Goal: Find contact information: Find contact information

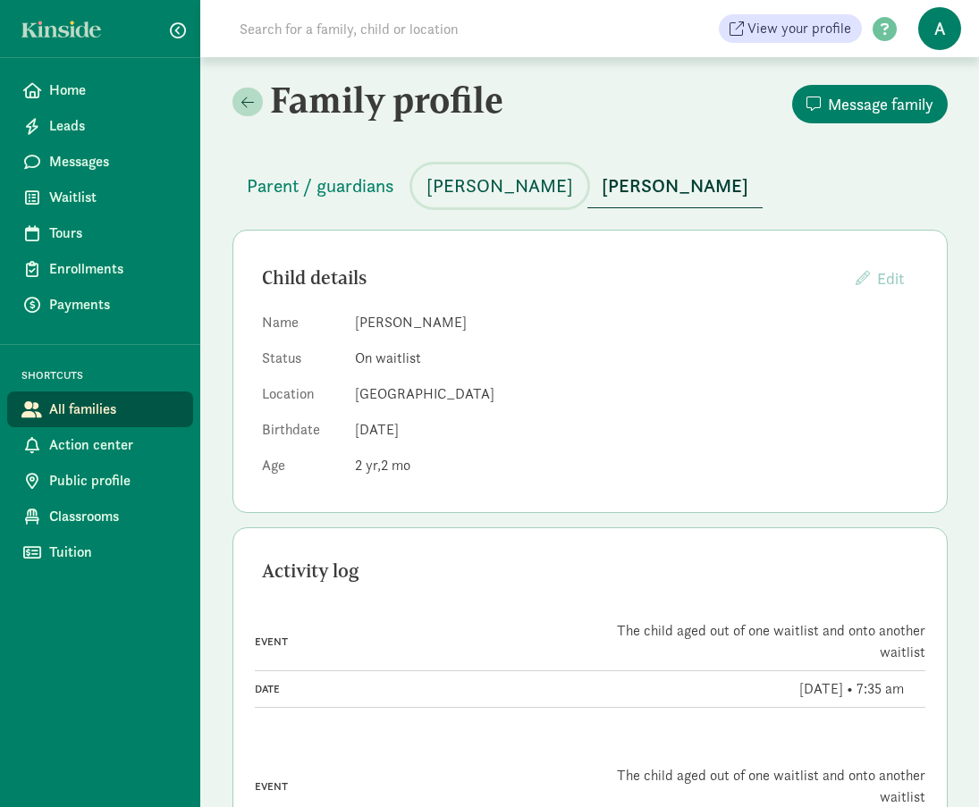
click at [495, 184] on span "[PERSON_NAME]" at bounding box center [499, 186] width 147 height 29
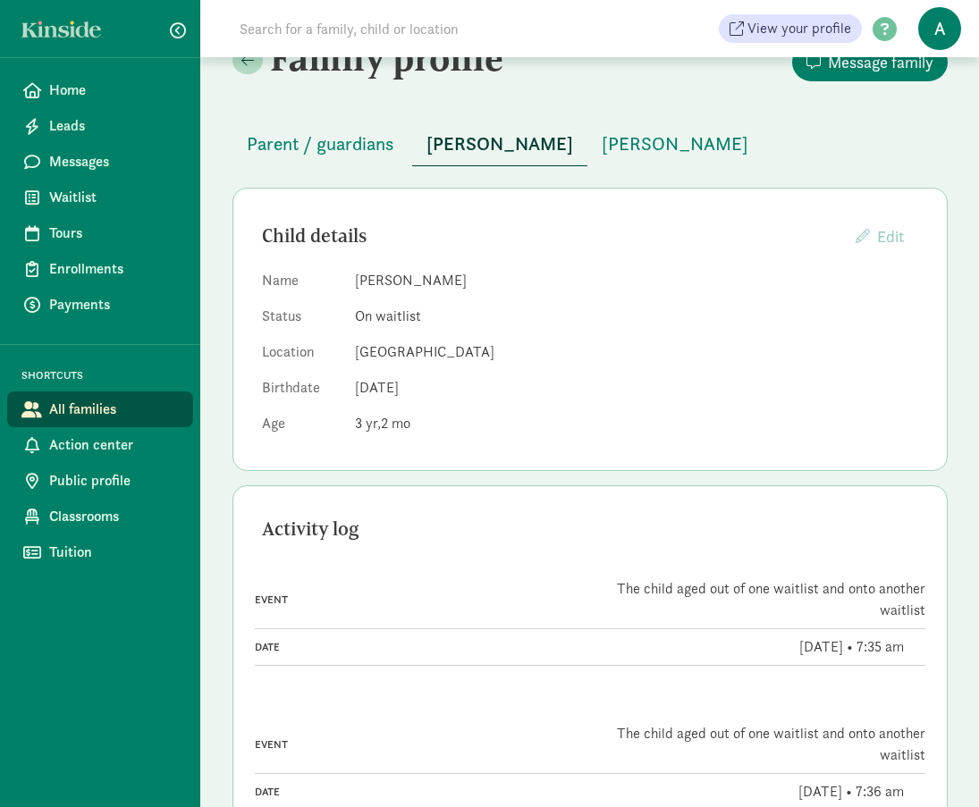
scroll to position [64, 0]
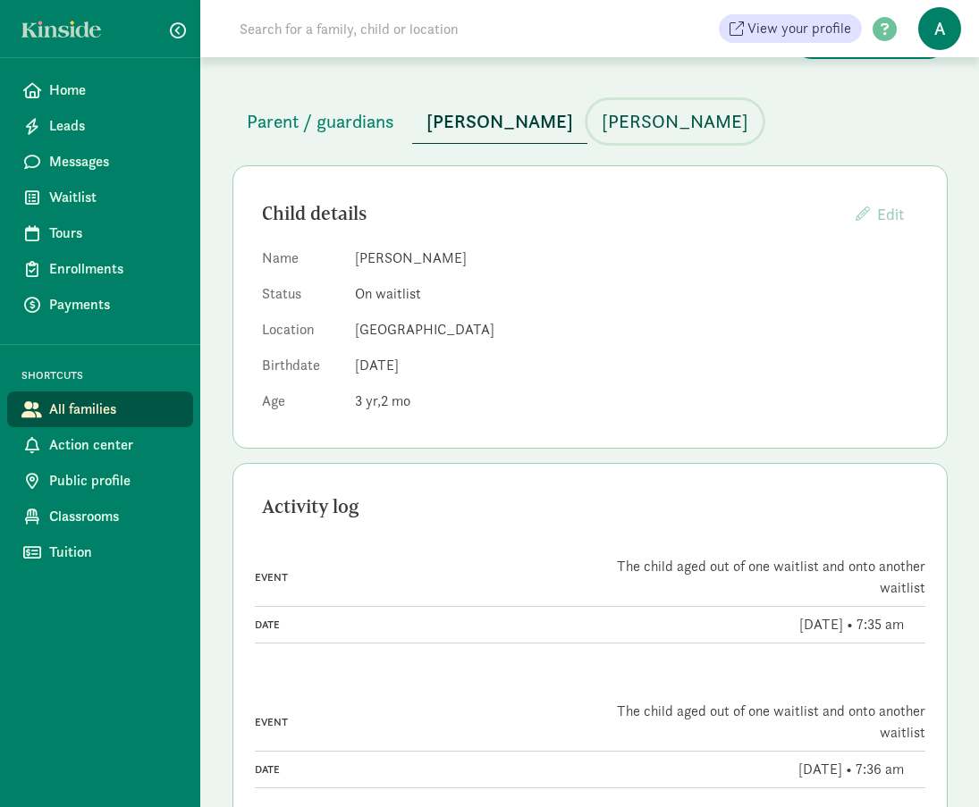
click at [715, 113] on span "[PERSON_NAME]" at bounding box center [674, 121] width 147 height 29
click at [512, 125] on span "[PERSON_NAME]" at bounding box center [499, 121] width 147 height 29
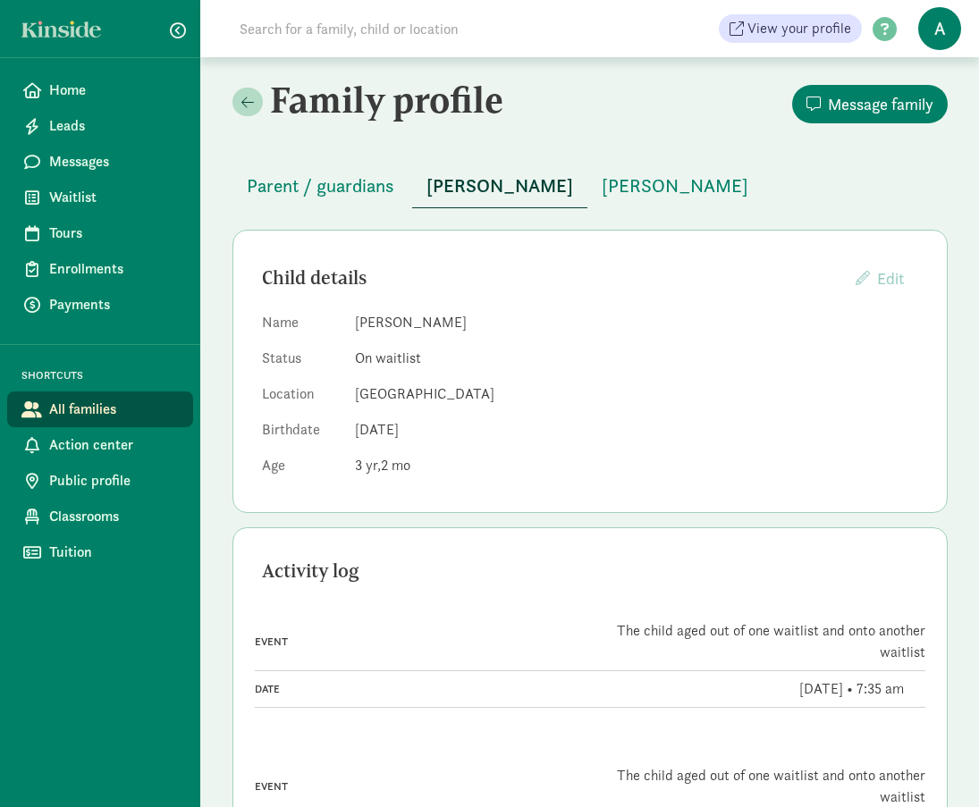
click at [226, 102] on div "Family profile Message family Parent / guardians [PERSON_NAME] [PERSON_NAME] Ch…" at bounding box center [590, 774] width 758 height 1434
click at [254, 102] on link at bounding box center [247, 102] width 30 height 29
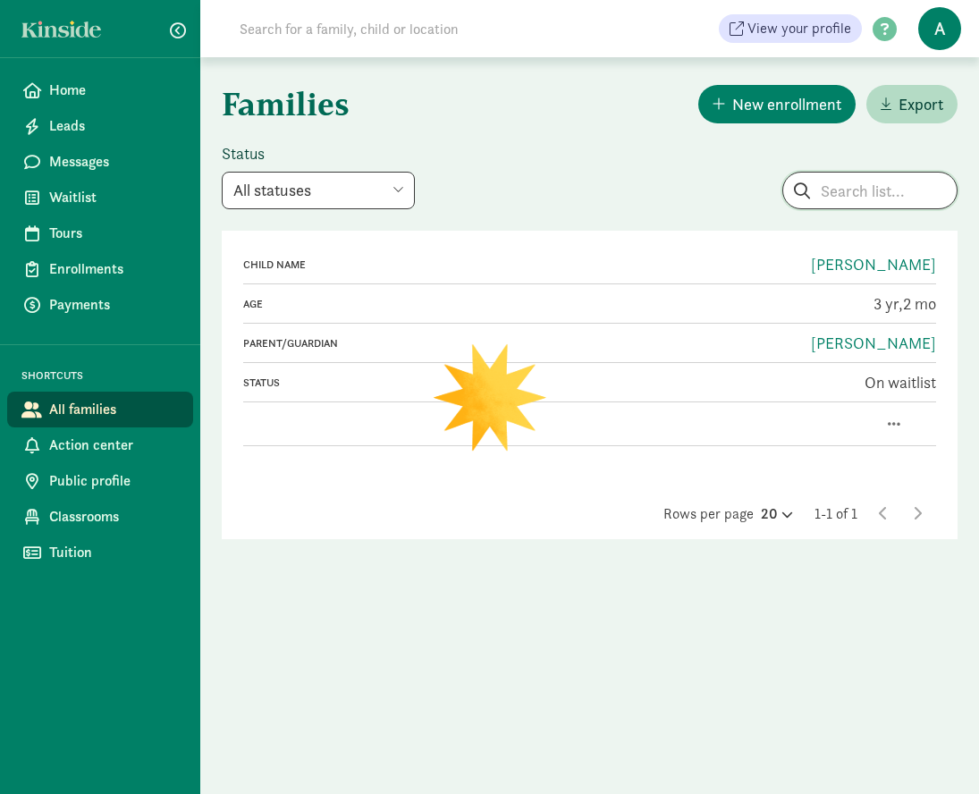
click at [863, 189] on input "search" at bounding box center [869, 190] width 173 height 36
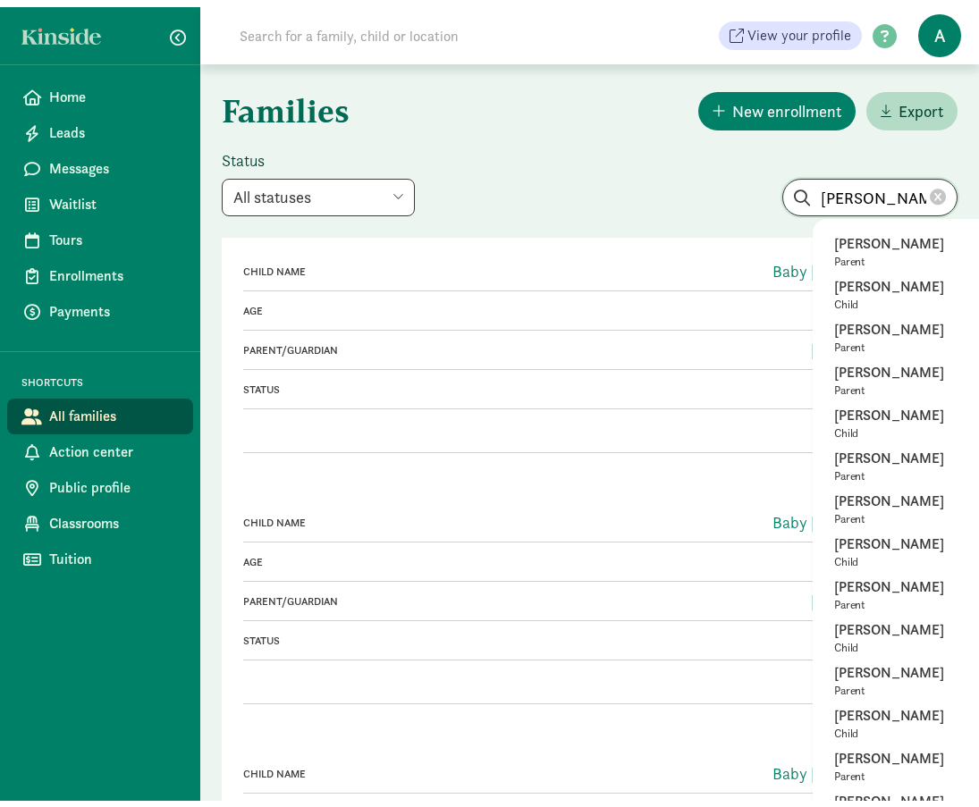
scroll to position [0, 5]
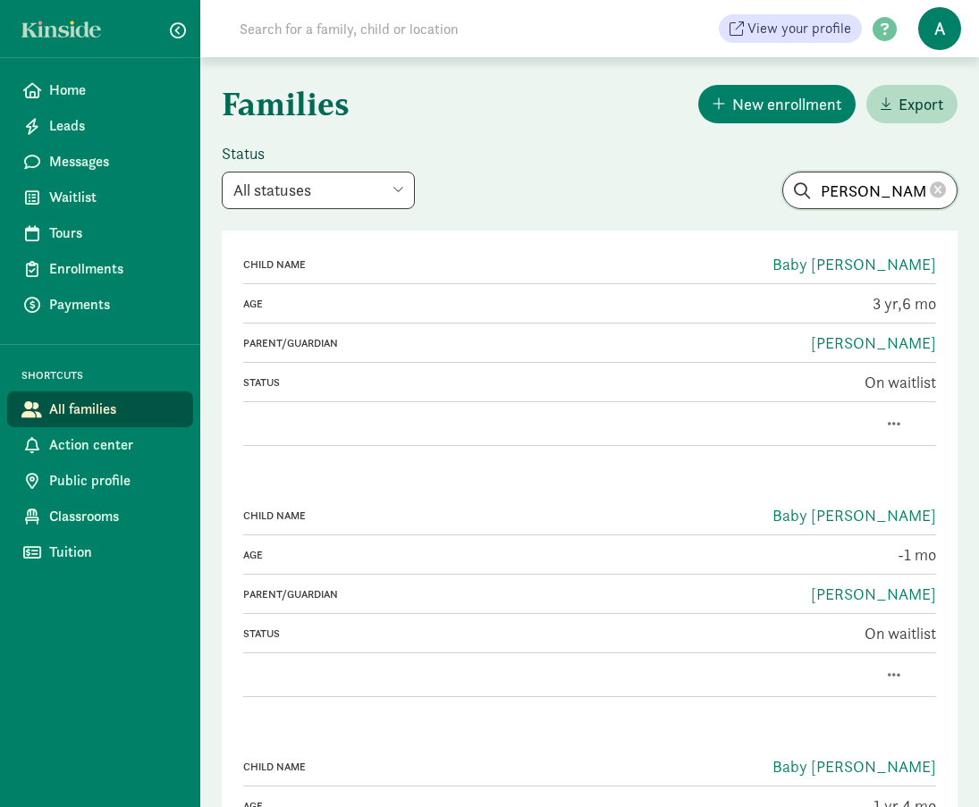
click at [867, 198] on input "[PERSON_NAME] [PERSON_NAME]" at bounding box center [869, 190] width 173 height 36
type input "[PERSON_NAME] [PERSON_NAME]"
click at [920, 189] on input "[PERSON_NAME] [PERSON_NAME]" at bounding box center [869, 190] width 173 height 36
click at [134, 196] on span "Waitlist" at bounding box center [114, 197] width 130 height 21
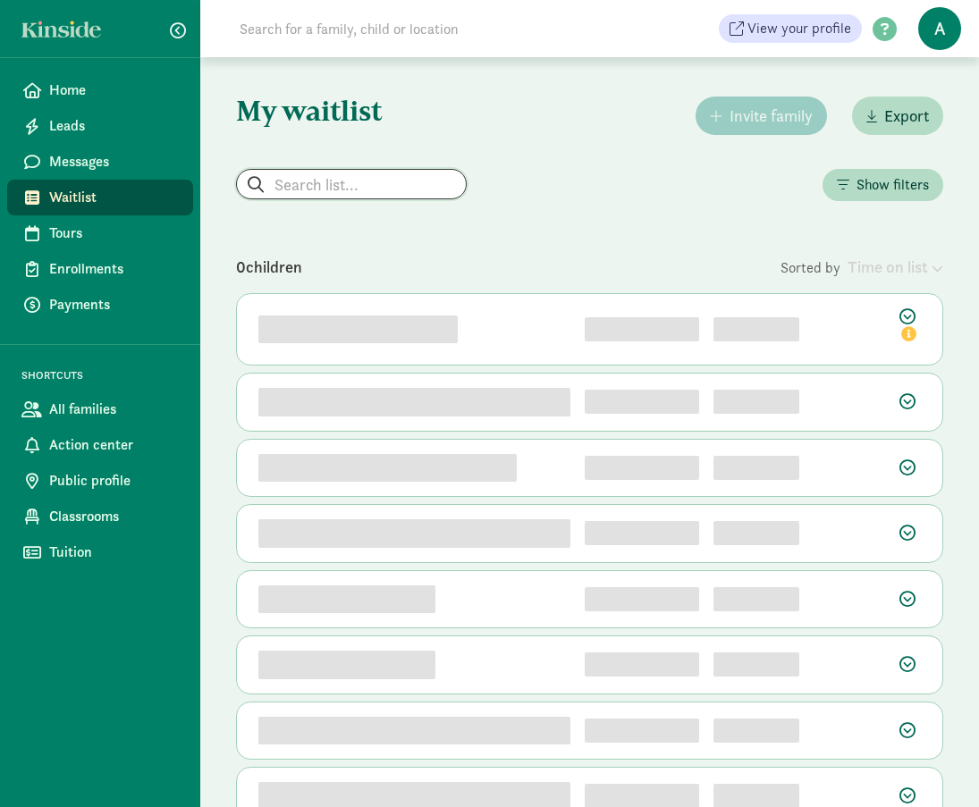
click at [338, 186] on input "search" at bounding box center [351, 184] width 229 height 29
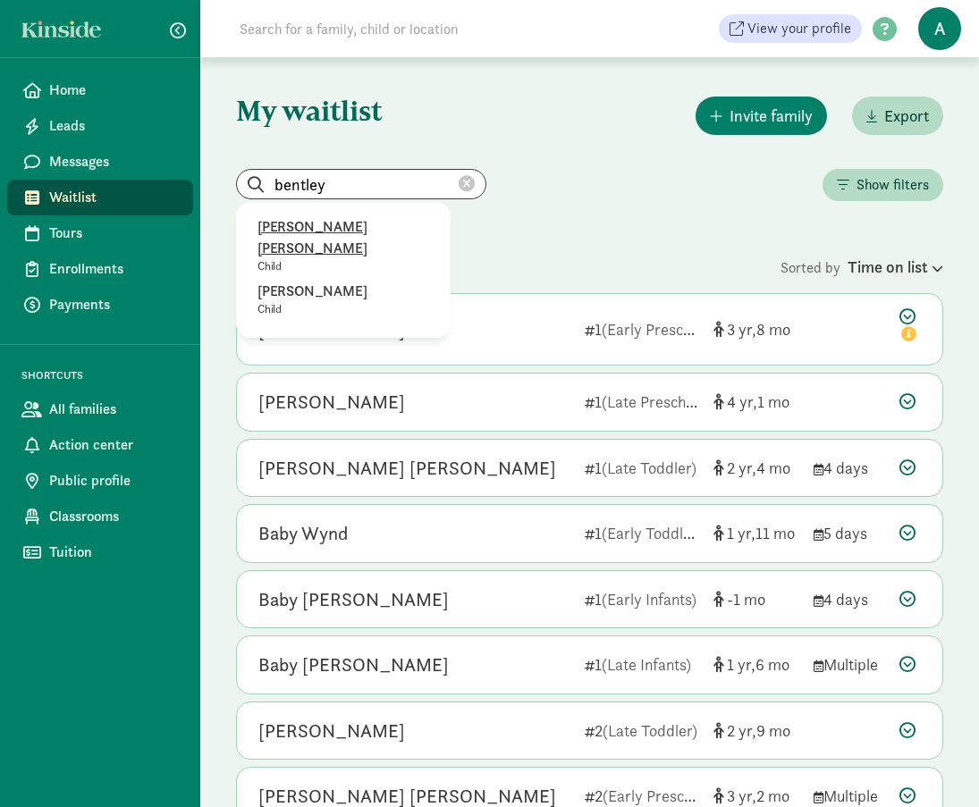
click at [346, 225] on p "[PERSON_NAME] [PERSON_NAME]" at bounding box center [343, 237] width 172 height 43
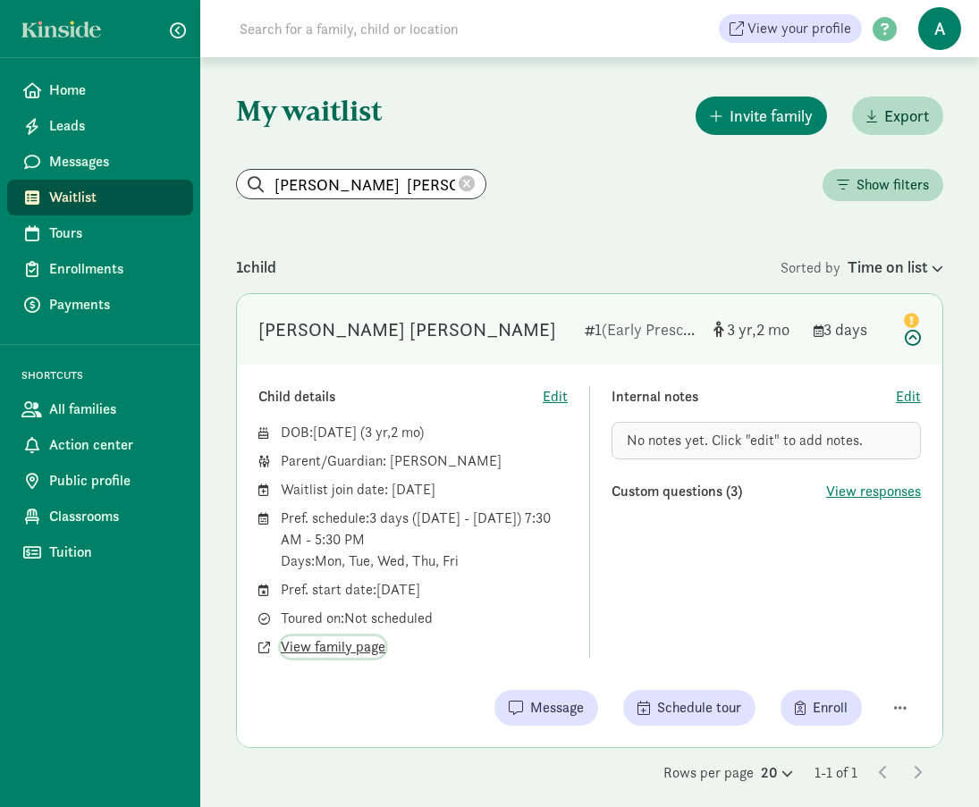
click at [357, 645] on span "View family page" at bounding box center [333, 646] width 105 height 21
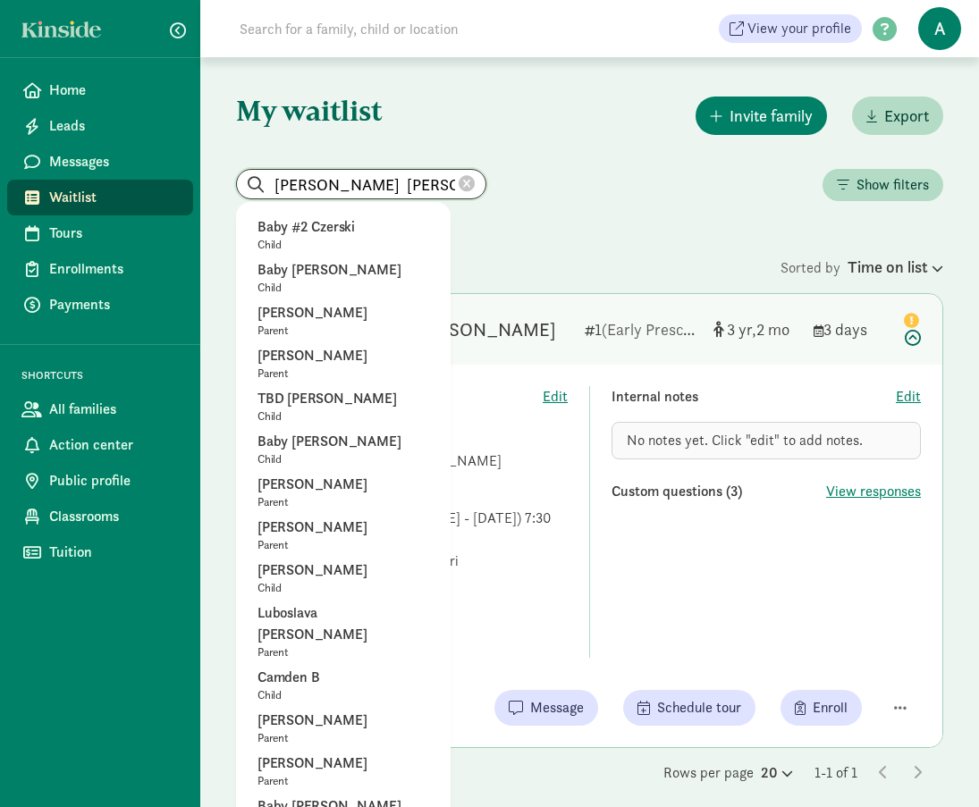
click at [418, 181] on input "[PERSON_NAME] [PERSON_NAME]" at bounding box center [361, 184] width 248 height 29
drag, startPoint x: 418, startPoint y: 181, endPoint x: 218, endPoint y: 181, distance: 200.2
click at [218, 181] on div "My waitlist Invite family Export Bentley Kennedy Baby #2 Czerski Child Baby Cam…" at bounding box center [589, 438] width 778 height 762
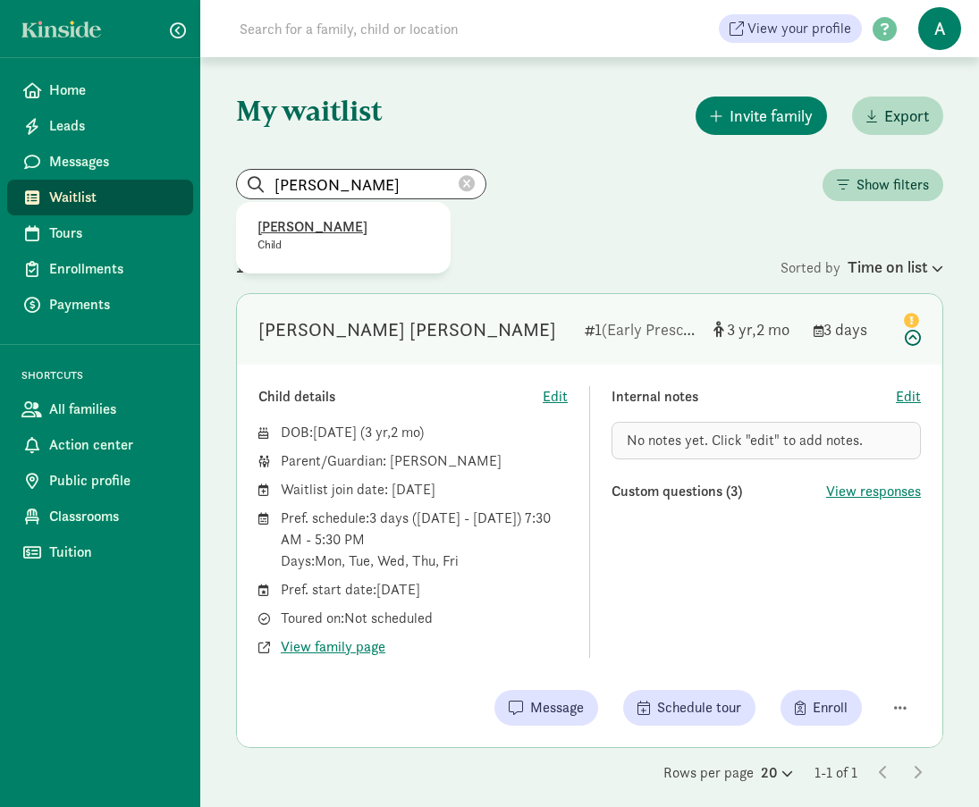
click at [304, 219] on p "Niko Pagel-Engeln" at bounding box center [343, 226] width 172 height 21
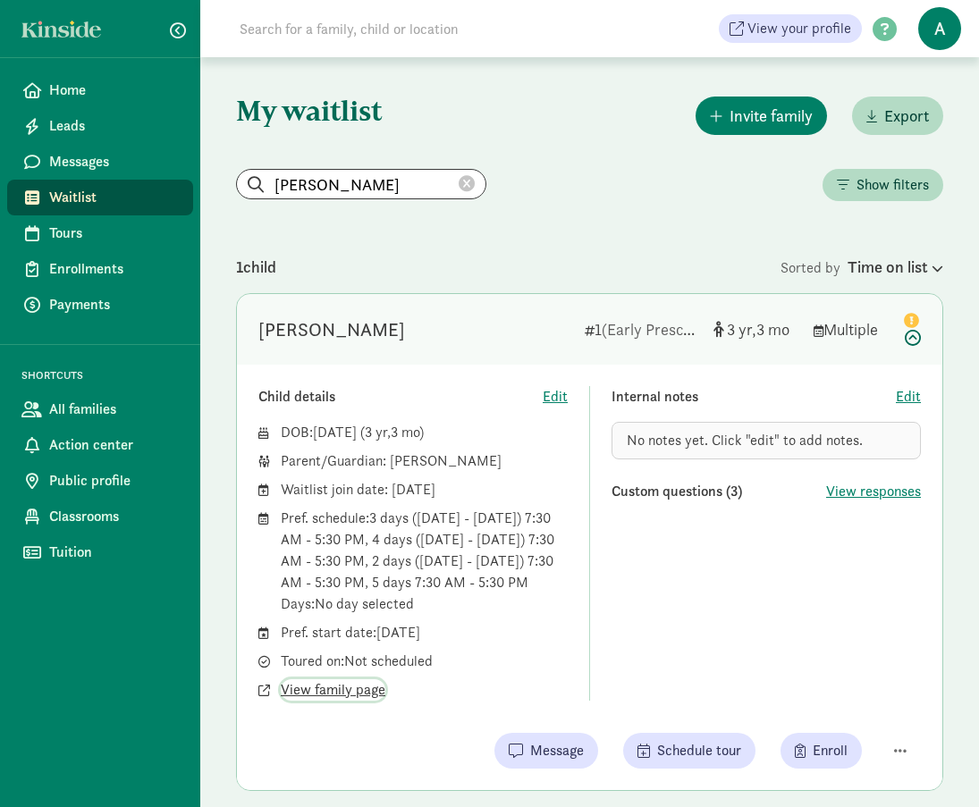
click at [325, 685] on span "View family page" at bounding box center [333, 689] width 105 height 21
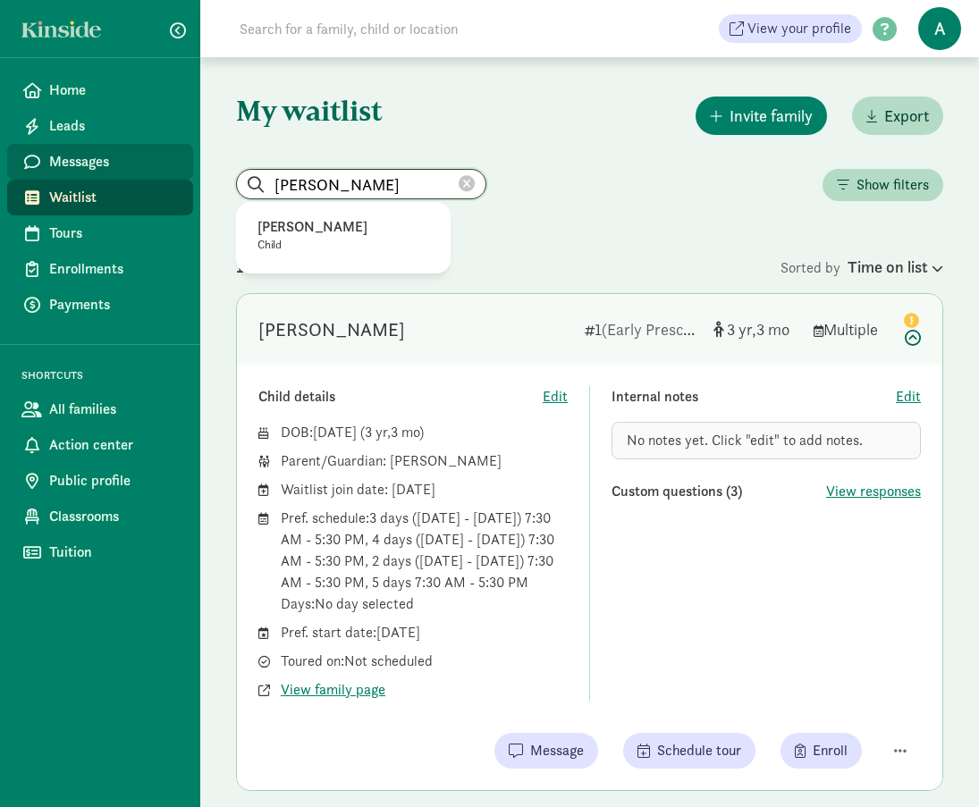
drag, startPoint x: 409, startPoint y: 192, endPoint x: 144, endPoint y: 171, distance: 266.3
click at [144, 171] on div "Home Leads Messages Waitlist Tours Enrollments Payments SHORTCUTS All families …" at bounding box center [489, 431] width 979 height 862
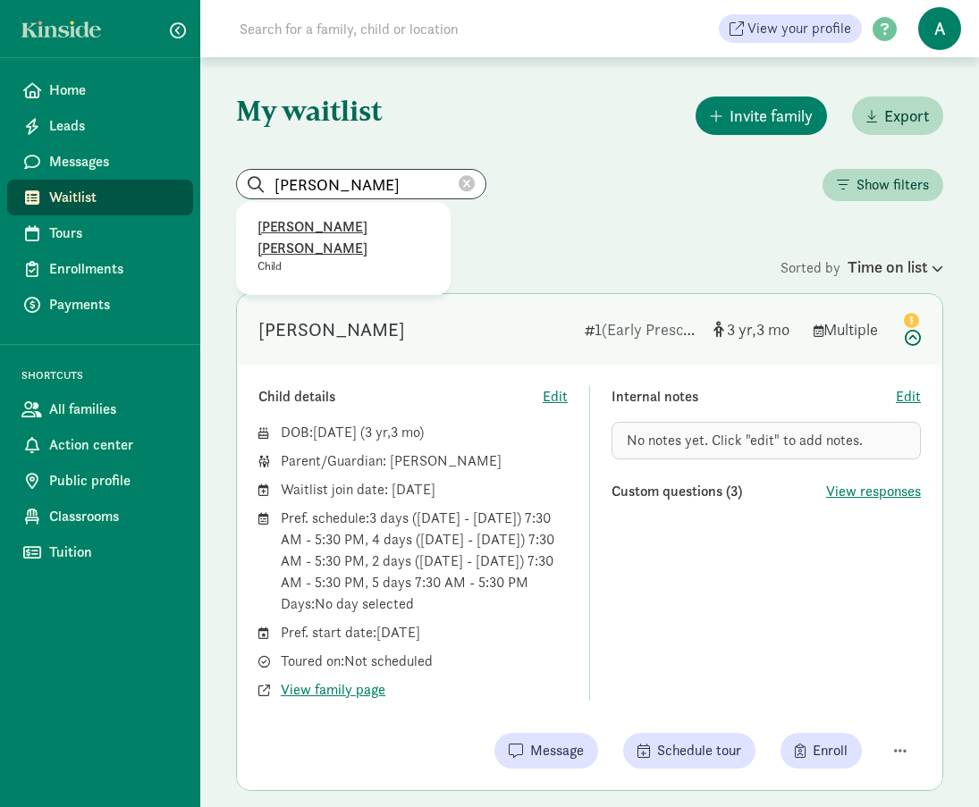
click at [378, 259] on p "Child" at bounding box center [343, 266] width 172 height 14
type input "Charlie Ryann Chasky"
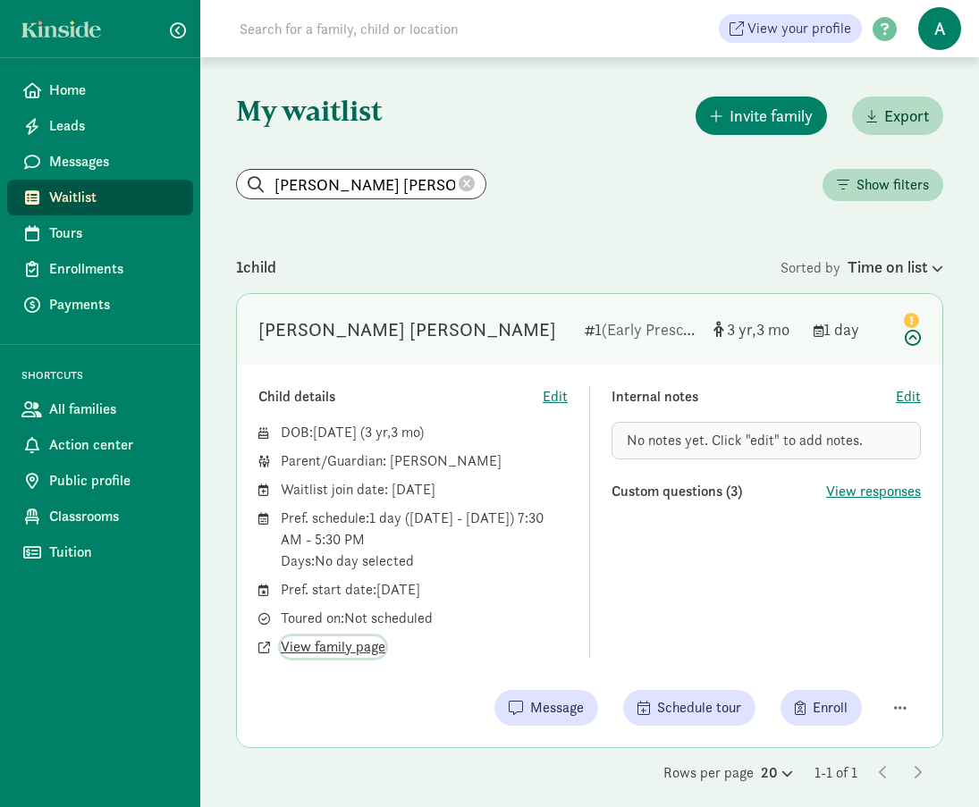
click at [343, 651] on span "View family page" at bounding box center [333, 646] width 105 height 21
click at [458, 183] on icon at bounding box center [466, 184] width 16 height 16
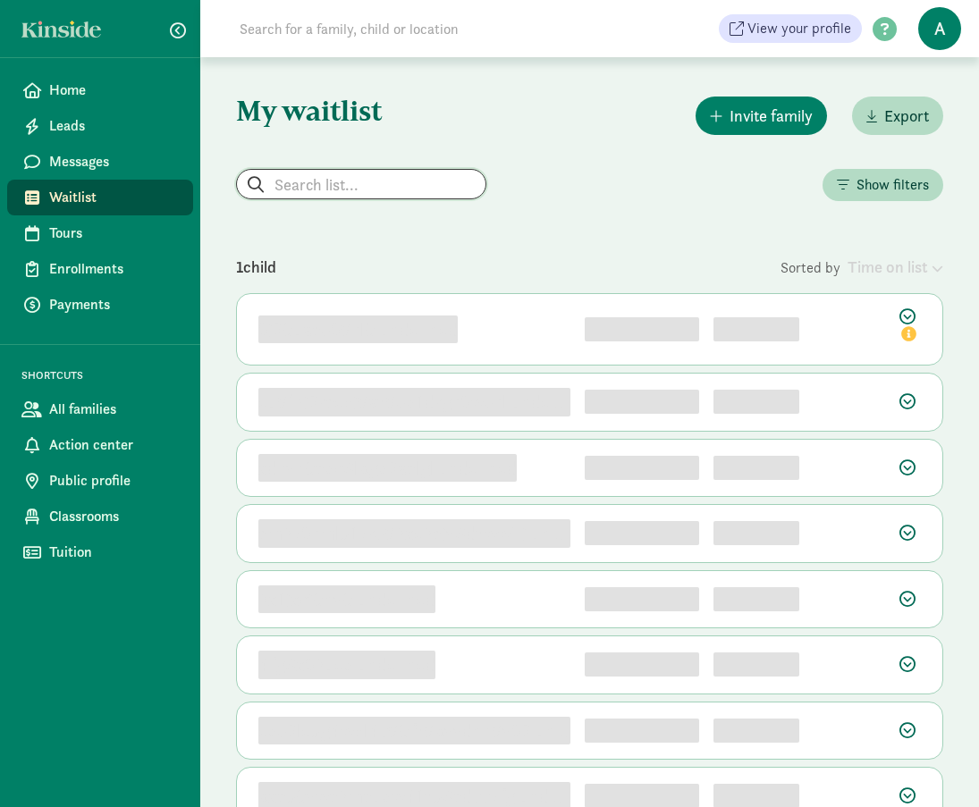
click at [315, 172] on input "search" at bounding box center [361, 184] width 248 height 29
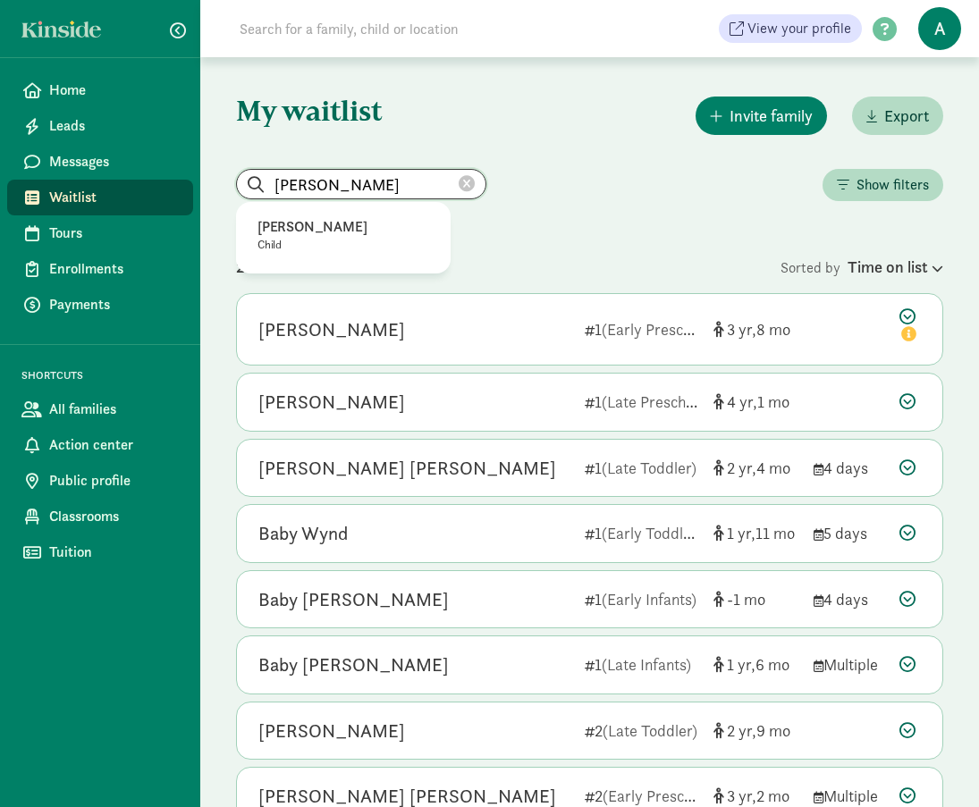
type input "david skelly"
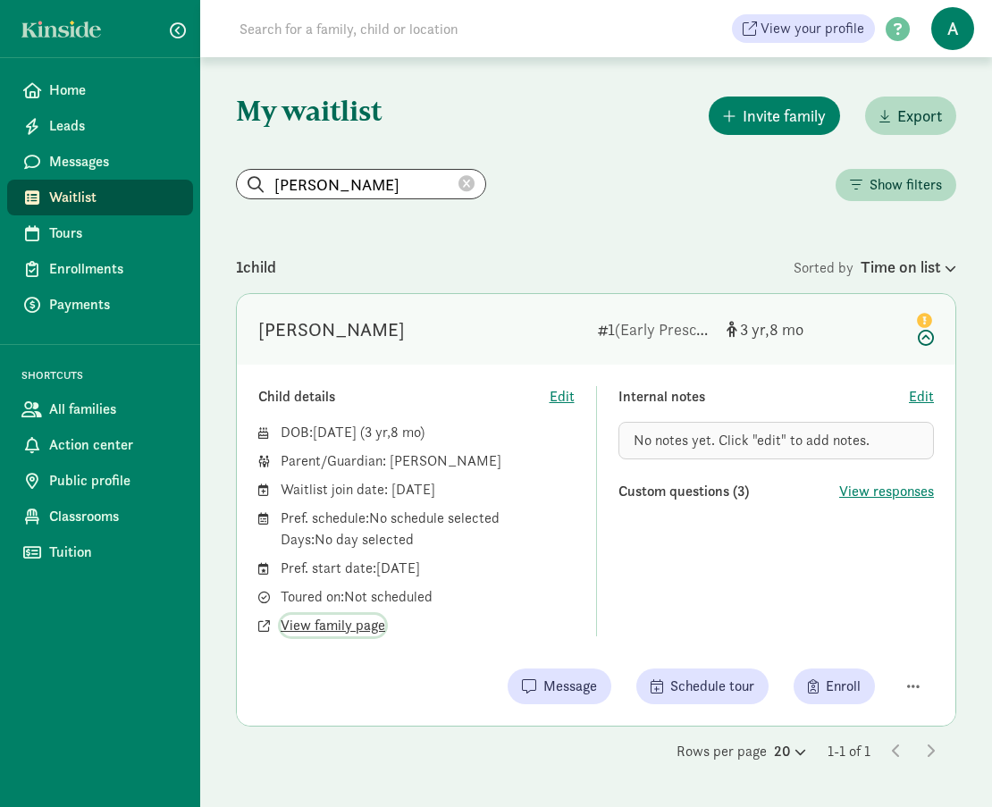
click at [349, 631] on span "View family page" at bounding box center [333, 625] width 105 height 21
click at [458, 184] on icon at bounding box center [466, 184] width 16 height 16
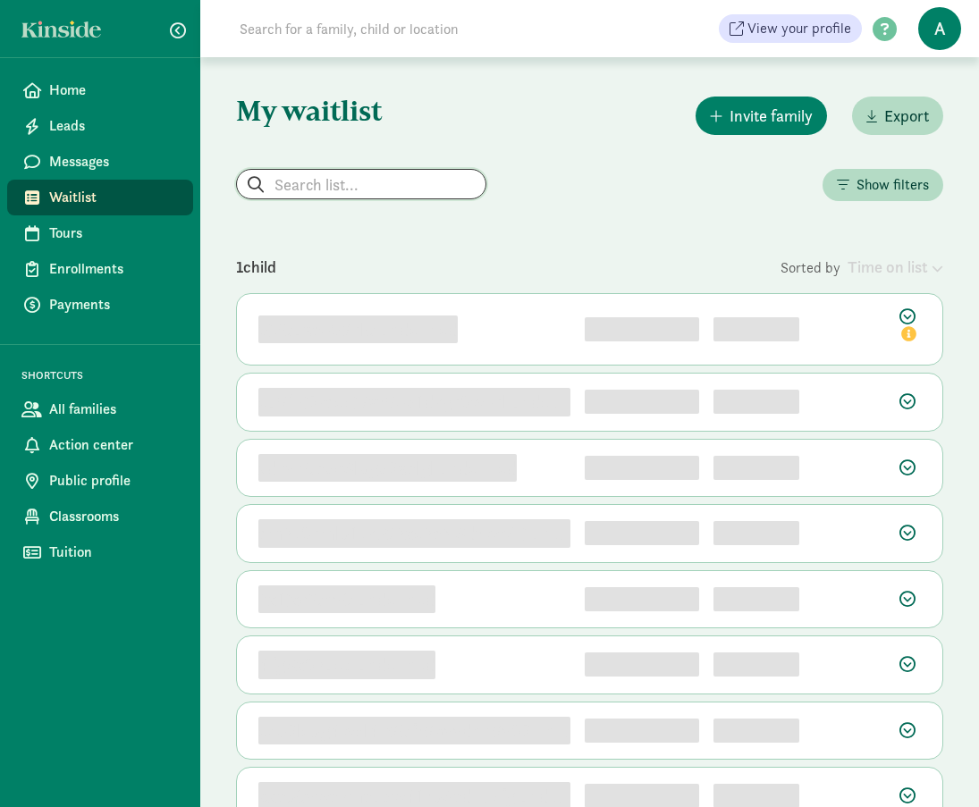
click at [337, 186] on input "search" at bounding box center [361, 184] width 248 height 29
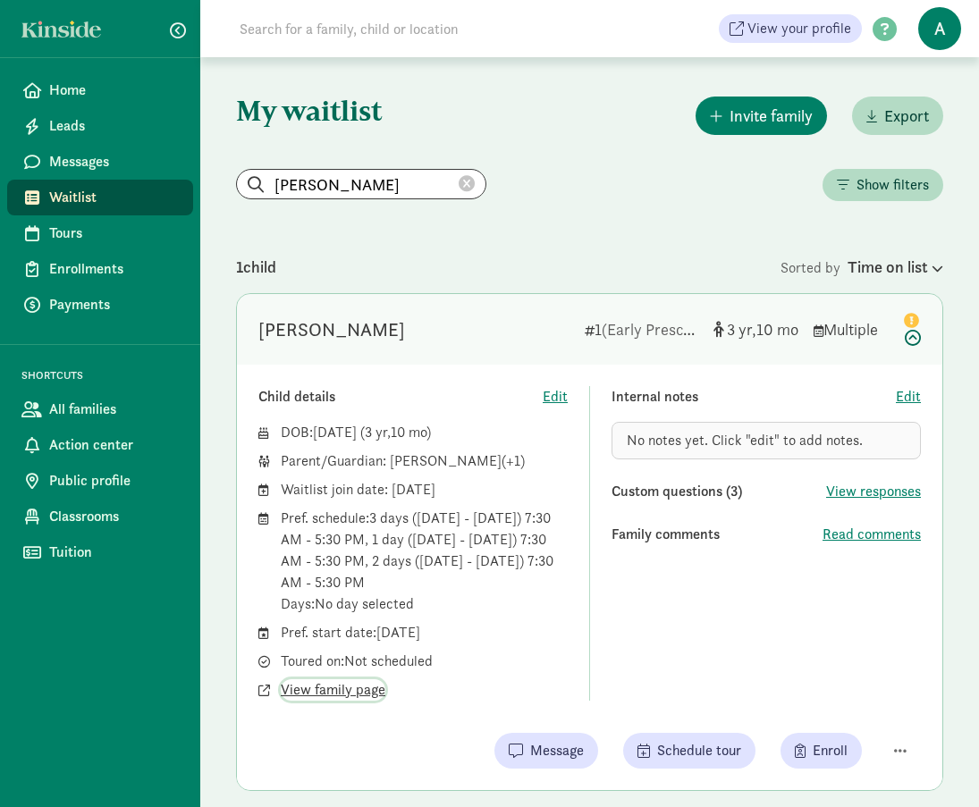
click at [353, 687] on span "View family page" at bounding box center [333, 689] width 105 height 21
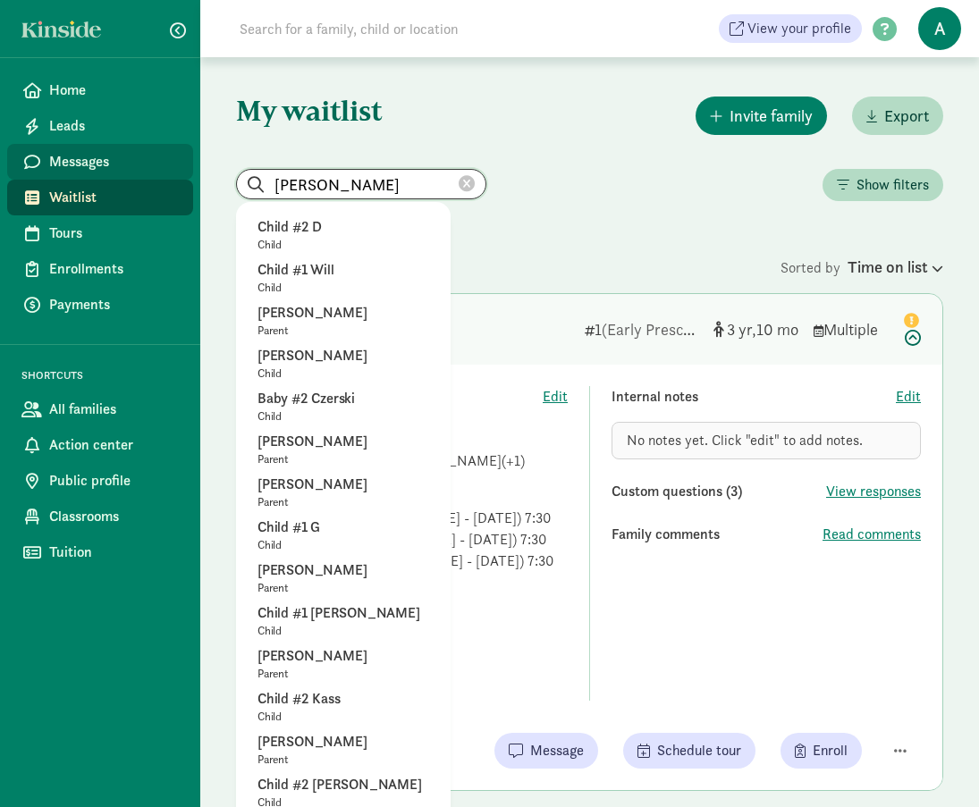
drag, startPoint x: 357, startPoint y: 174, endPoint x: 181, endPoint y: 162, distance: 176.5
click at [181, 162] on div "Home Leads Messages Waitlist Tours Enrollments Payments SHORTCUTS All families …" at bounding box center [489, 431] width 979 height 862
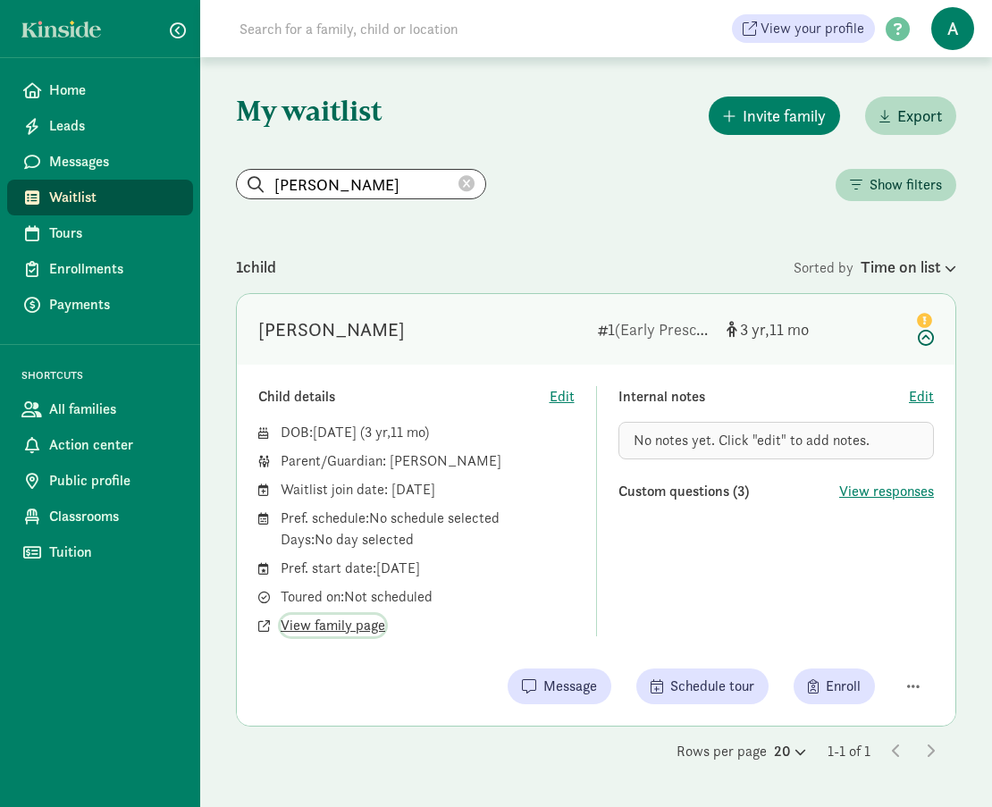
click at [355, 626] on span "View family page" at bounding box center [333, 625] width 105 height 21
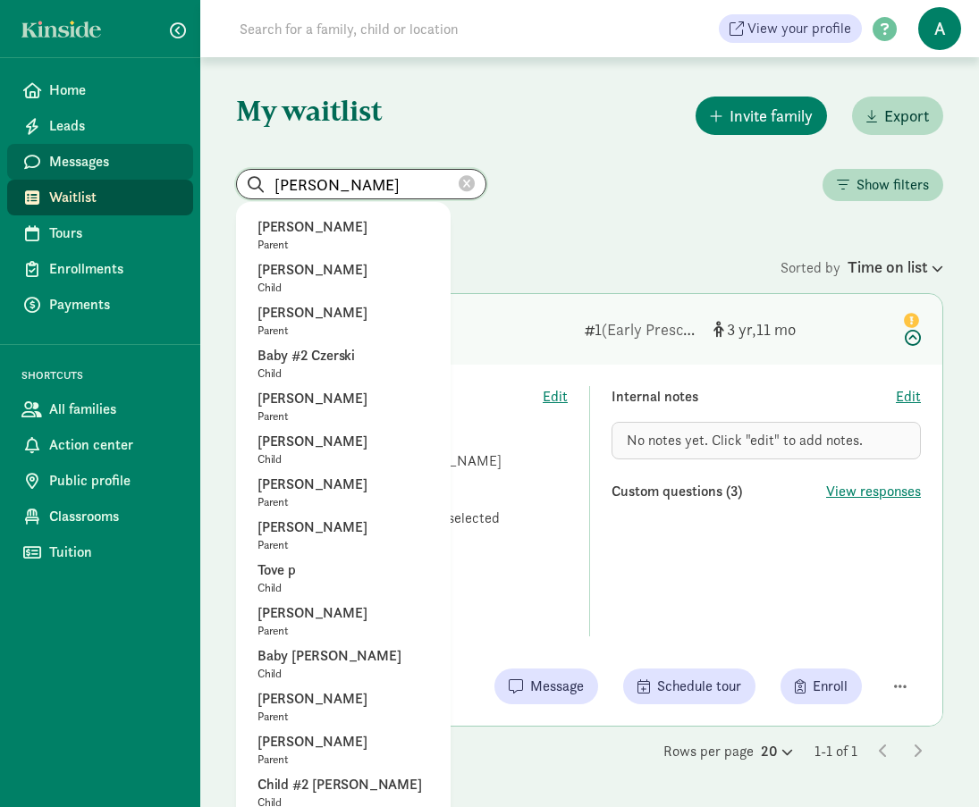
drag, startPoint x: 353, startPoint y: 172, endPoint x: 145, endPoint y: 174, distance: 208.2
click at [145, 174] on div "Home Leads Messages Waitlist Tours Enrollments Payments SHORTCUTS All families …" at bounding box center [489, 403] width 979 height 807
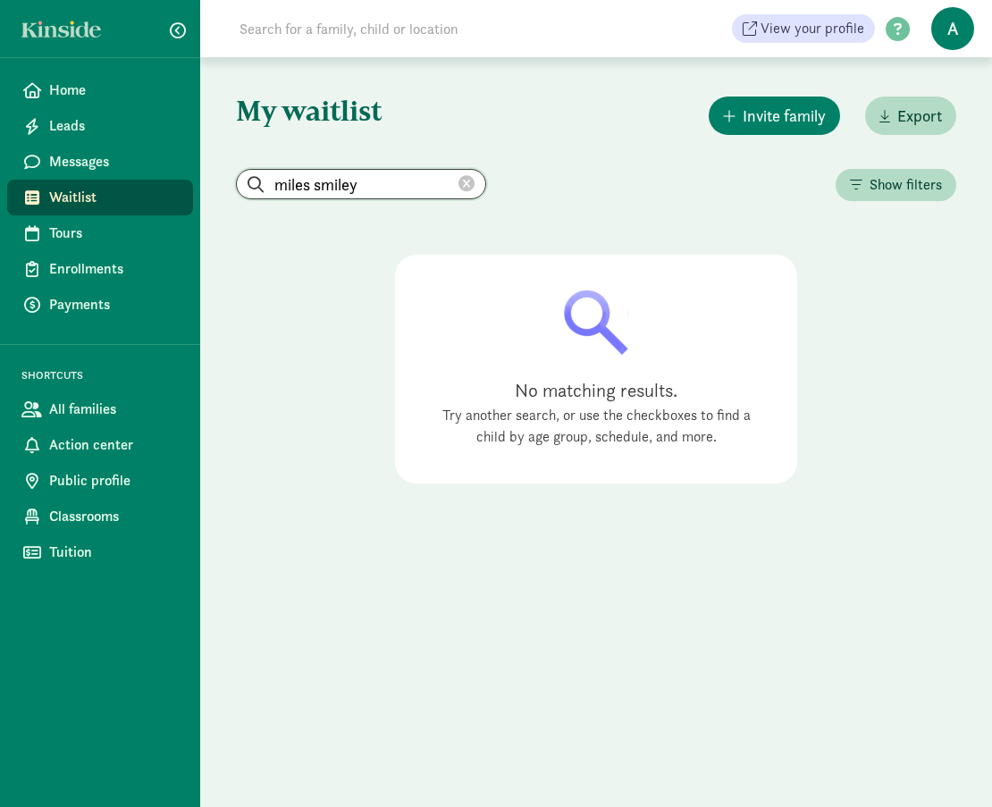
click at [374, 185] on input "miles smiley" at bounding box center [361, 184] width 248 height 29
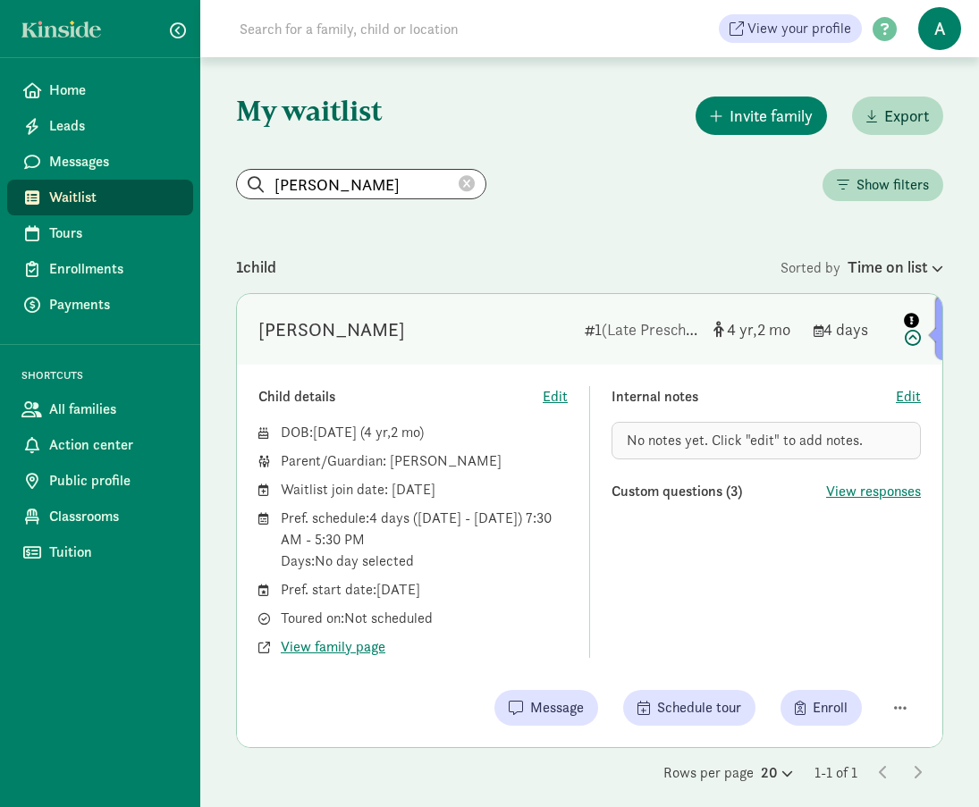
click at [906, 323] on icon "info" at bounding box center [910, 320] width 15 height 15
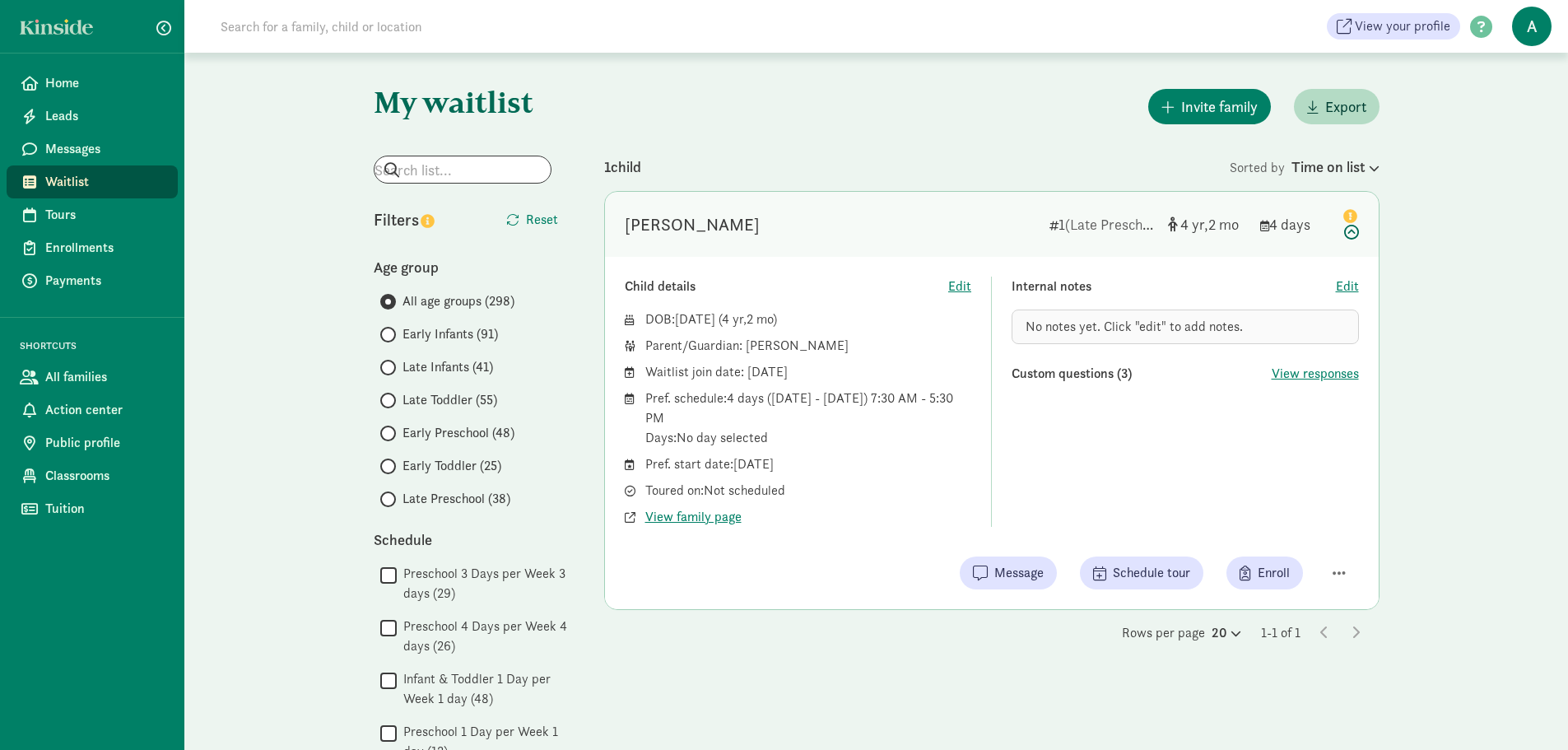
click at [901, 231] on icon at bounding box center [1349, 223] width 19 height 35
click at [901, 634] on icon at bounding box center [1355, 632] width 8 height 13
click at [738, 512] on span "View family page" at bounding box center [694, 516] width 97 height 19
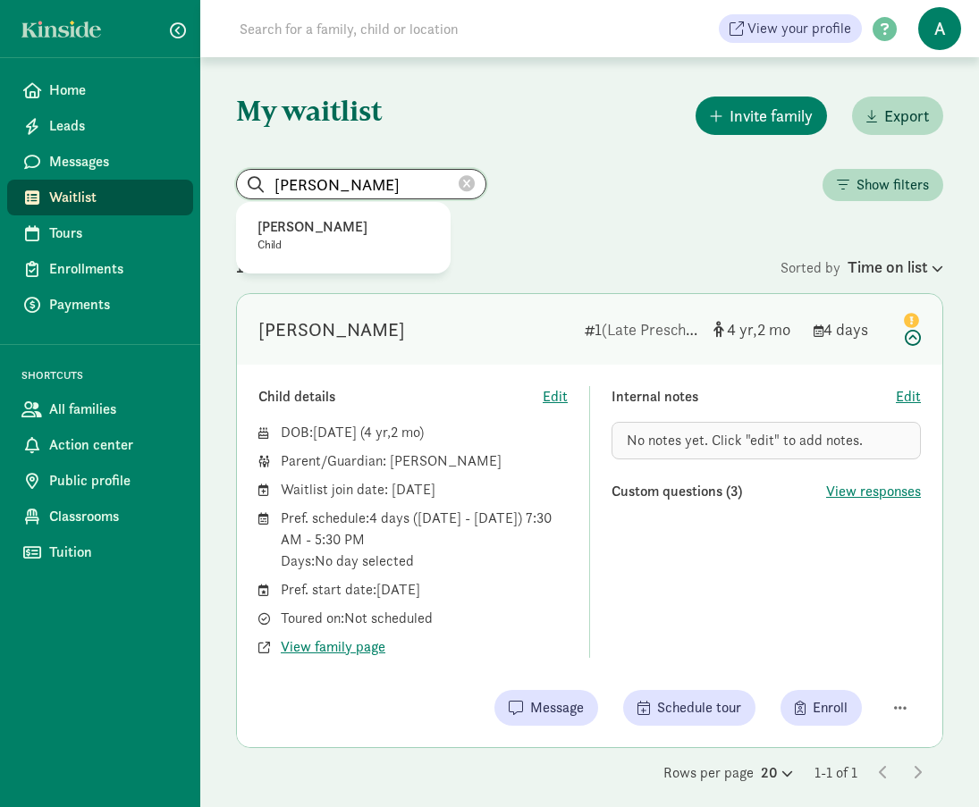
drag, startPoint x: 366, startPoint y: 183, endPoint x: 240, endPoint y: 168, distance: 126.9
click at [221, 172] on div "My waitlist Invite family Export miles simley Miles Simley Child Show filters F…" at bounding box center [589, 438] width 778 height 762
type input "soren jackson"
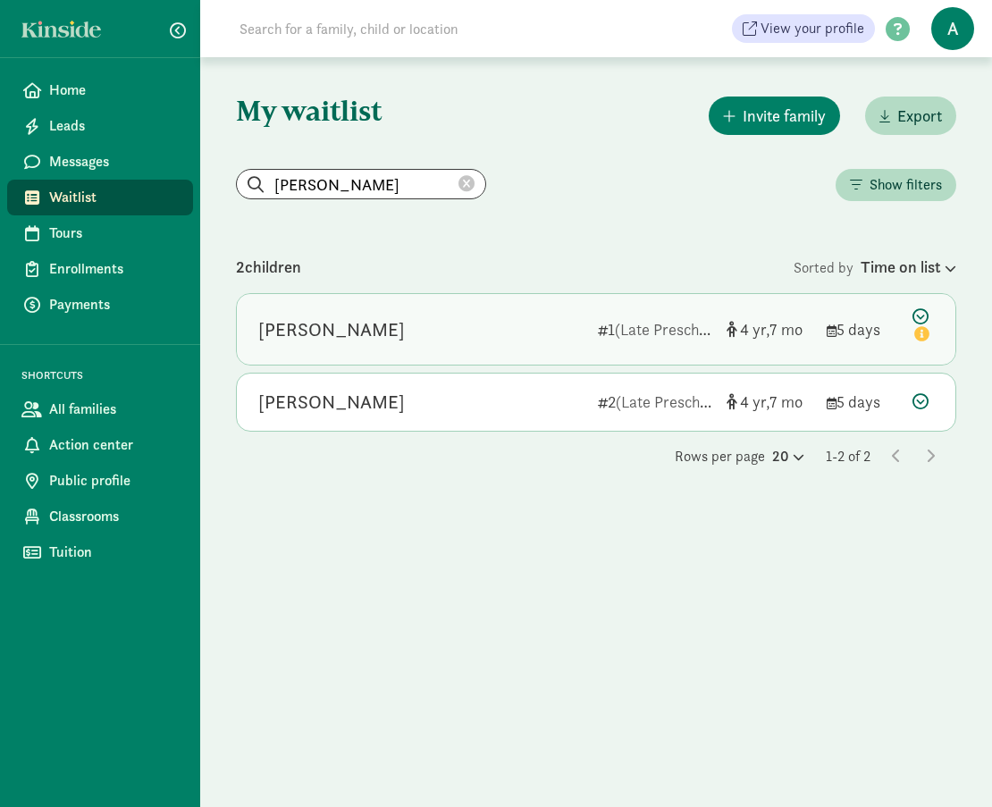
click at [322, 324] on div "Soren Jackson" at bounding box center [331, 329] width 147 height 29
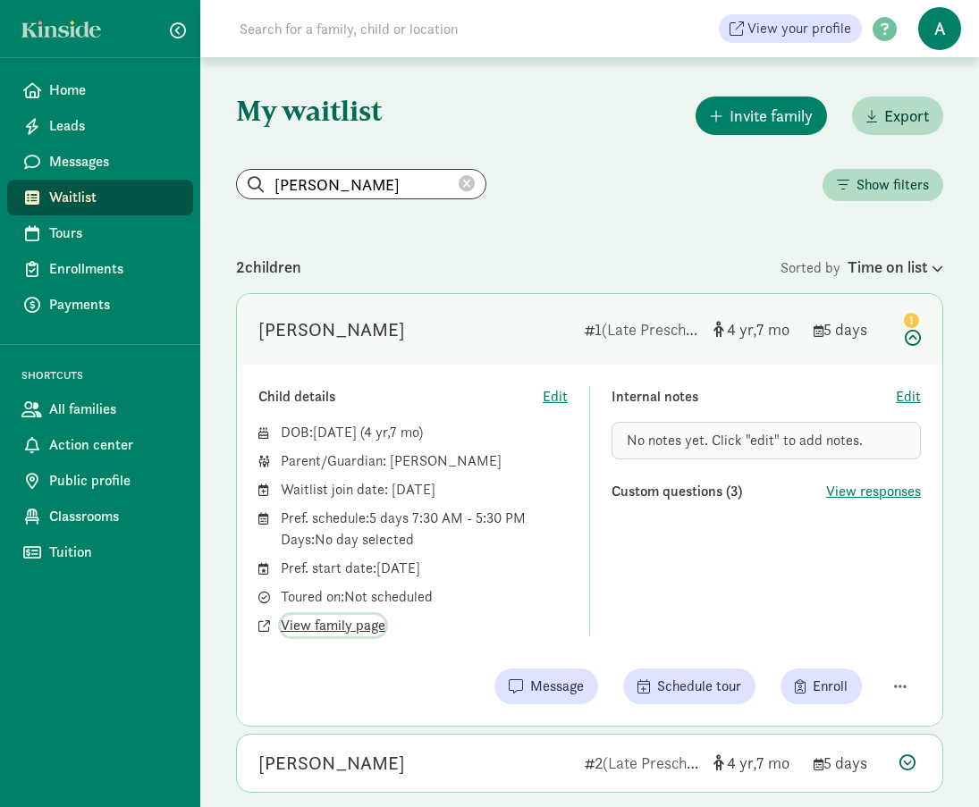
click at [366, 626] on span "View family page" at bounding box center [333, 625] width 105 height 21
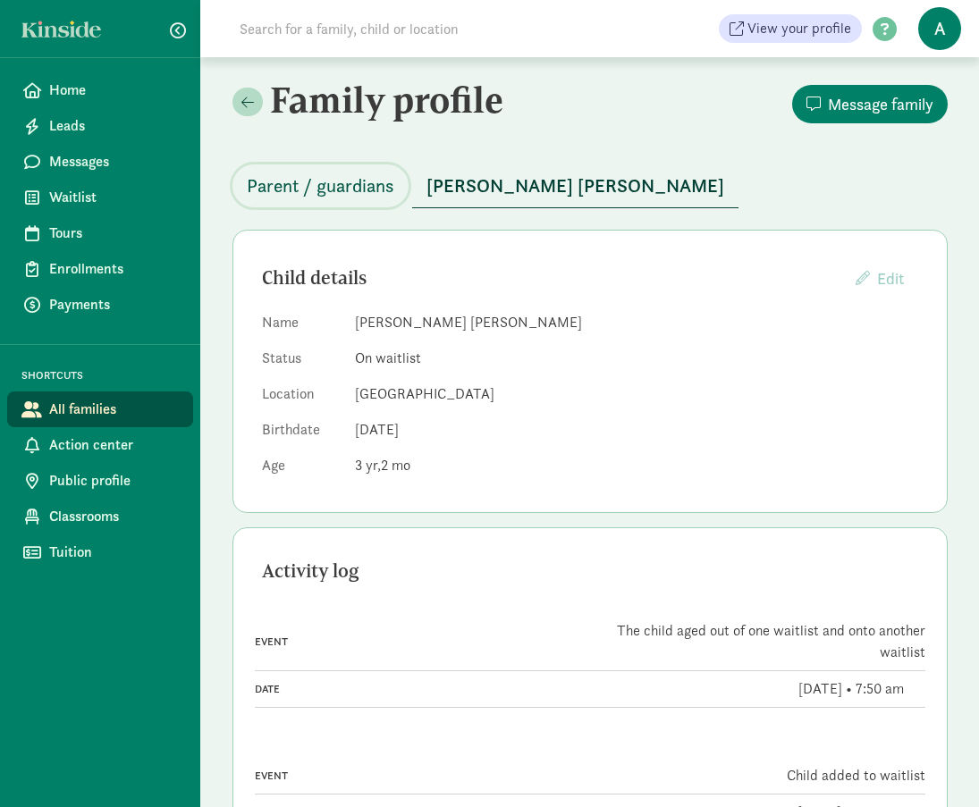
click at [292, 194] on span "Parent / guardians" at bounding box center [320, 186] width 147 height 29
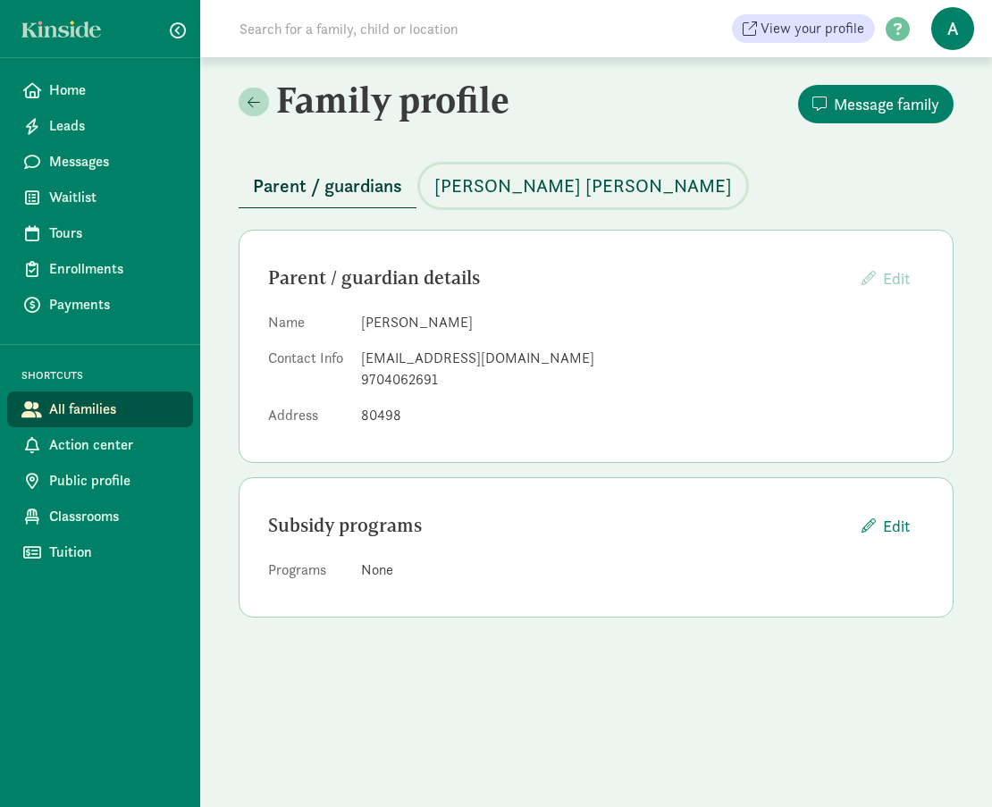
click at [475, 183] on span "[PERSON_NAME] [PERSON_NAME]" at bounding box center [583, 186] width 298 height 29
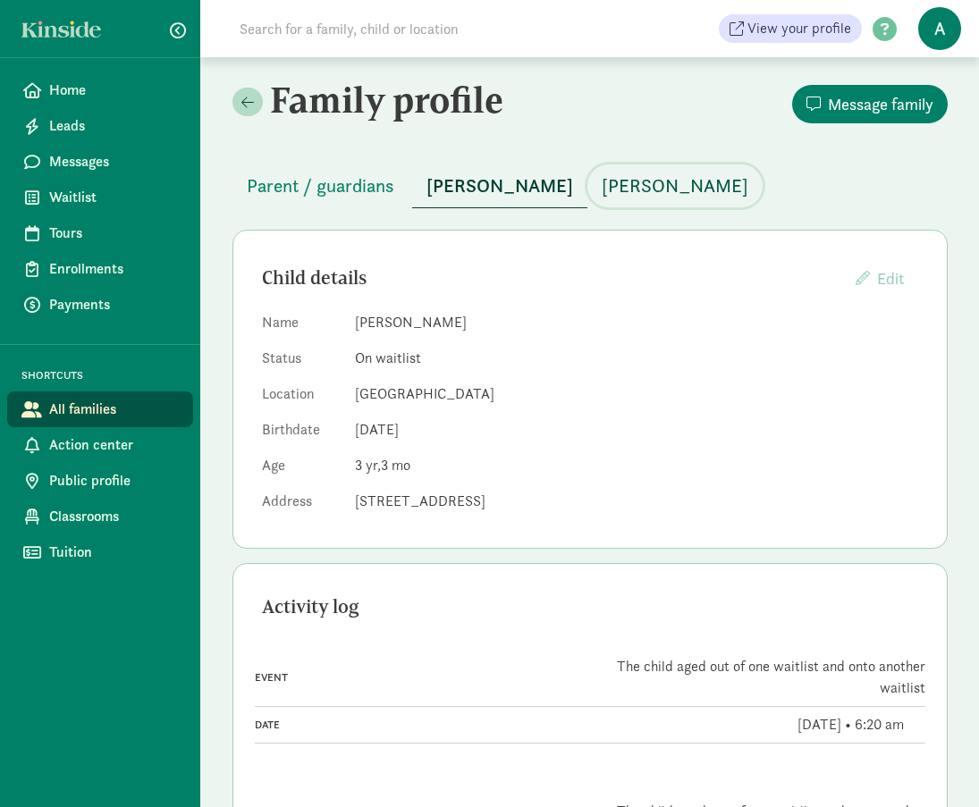
click at [676, 192] on span "[PERSON_NAME]" at bounding box center [674, 186] width 147 height 29
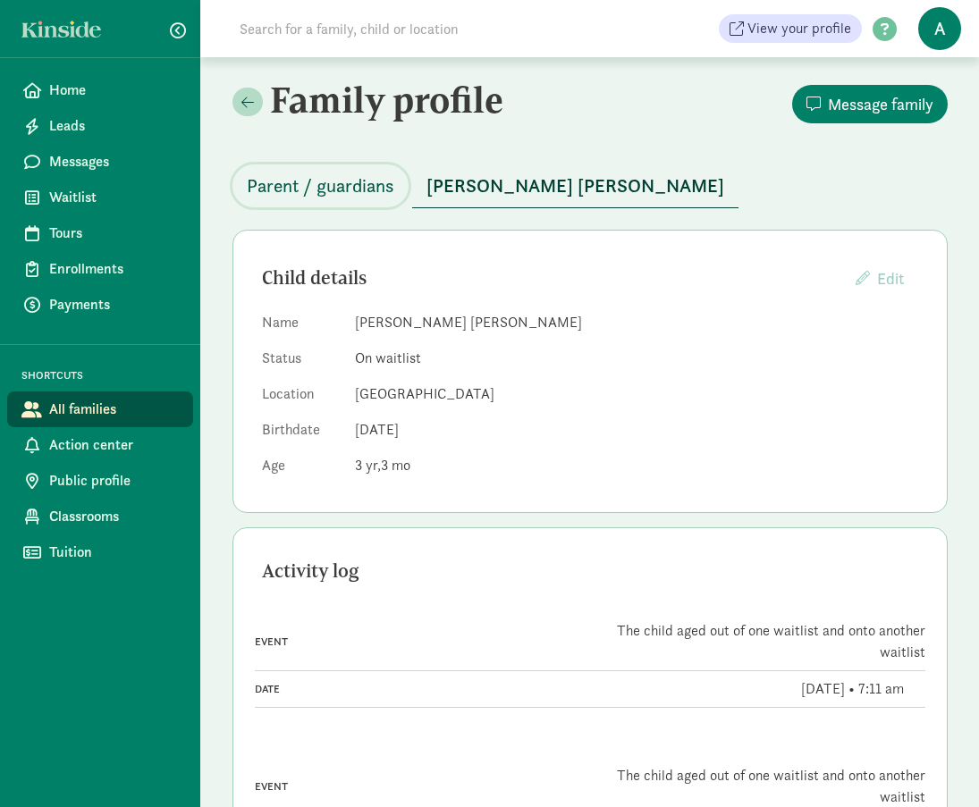
click at [357, 174] on span "Parent / guardians" at bounding box center [320, 186] width 147 height 29
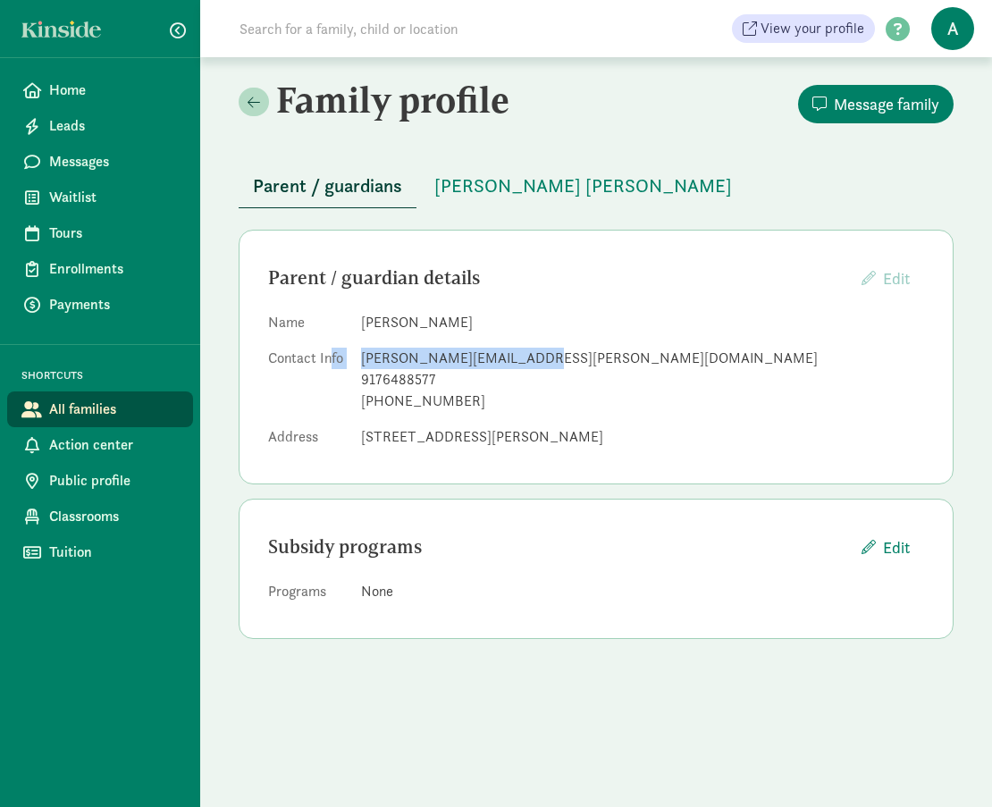
drag, startPoint x: 520, startPoint y: 359, endPoint x: 332, endPoint y: 357, distance: 187.7
click at [332, 357] on dl "Name Kristin Chasky Contact Info kristin.chasky@gmail.com 9176488577 +191764885…" at bounding box center [596, 383] width 656 height 143
click at [362, 357] on div "kristin.chasky@gmail.com" at bounding box center [642, 358] width 563 height 21
drag, startPoint x: 362, startPoint y: 357, endPoint x: 522, endPoint y: 357, distance: 160.0
click at [522, 357] on div "kristin.chasky@gmail.com" at bounding box center [642, 358] width 563 height 21
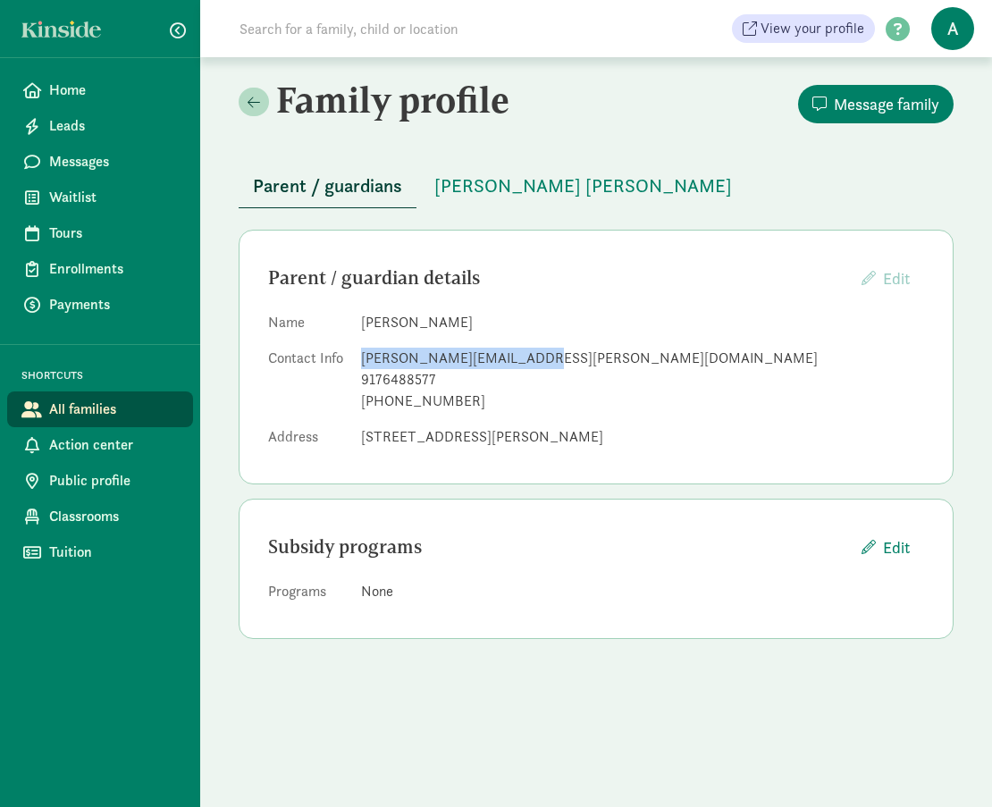
copy div "kristin.chasky@gmail.com"
click at [446, 353] on div "kristin.chasky@gmail.com" at bounding box center [642, 358] width 563 height 21
drag, startPoint x: 362, startPoint y: 355, endPoint x: 557, endPoint y: 346, distance: 195.0
click at [557, 346] on dl "Name Kristin Chasky Contact Info kristin.chasky@gmail.com 9176488577 +191764885…" at bounding box center [596, 383] width 656 height 143
copy div "kristin.chasky@gmail.com"
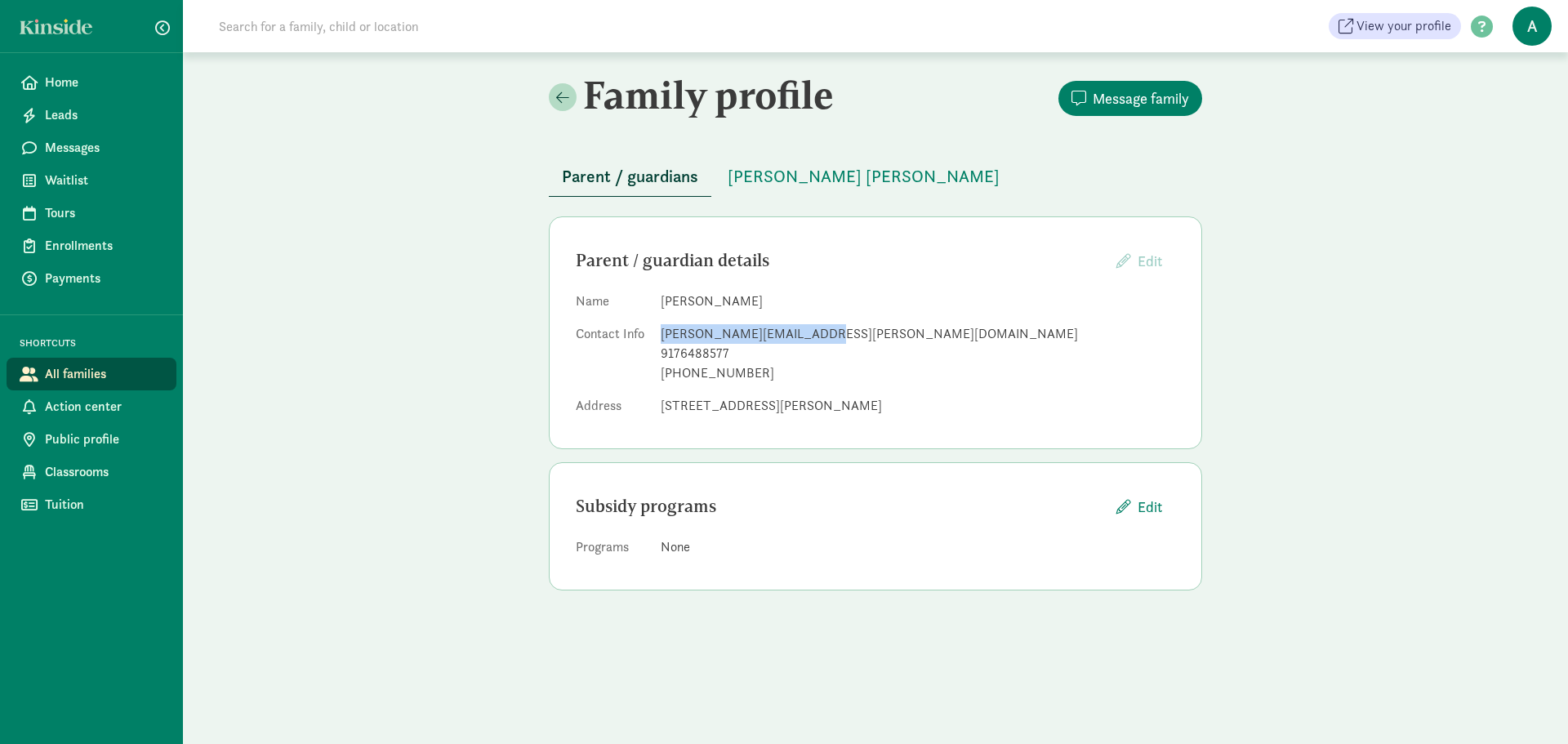
copy div "kristin.chasky@gmail.com"
click at [894, 394] on dl "Name Kristin Chasky Contact Info kristin.chasky@gmail.com 9176488577 +191764885…" at bounding box center [875, 356] width 599 height 131
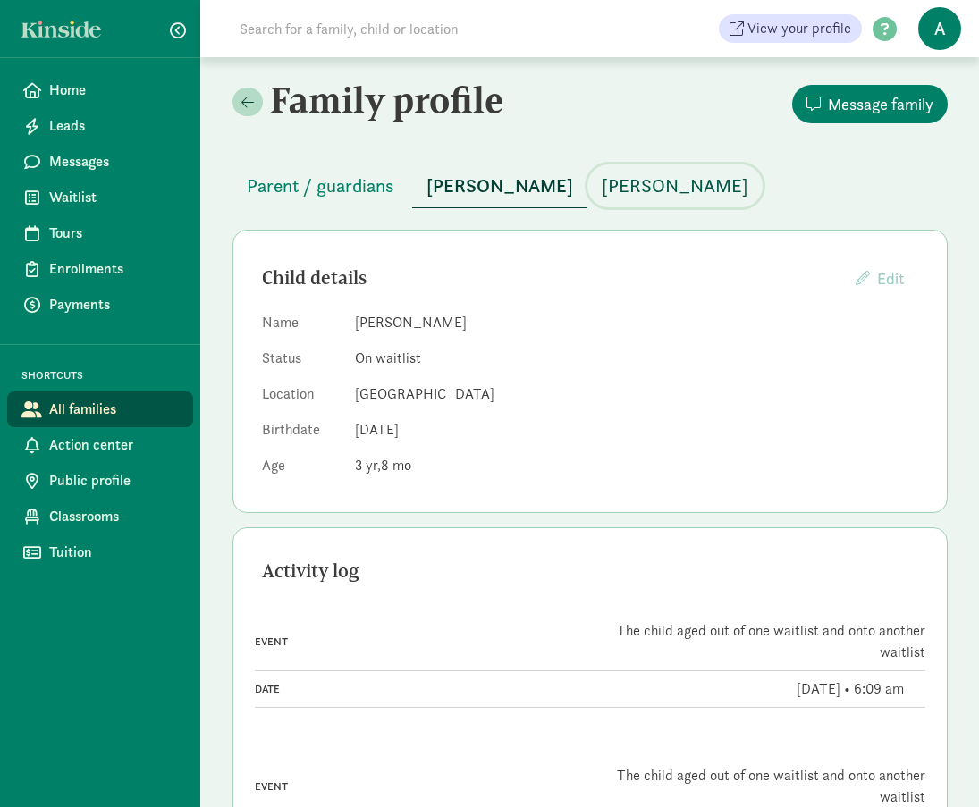
click at [601, 181] on span "Luna Skelly" at bounding box center [674, 186] width 147 height 29
click at [475, 179] on span "David Skelly" at bounding box center [499, 186] width 147 height 29
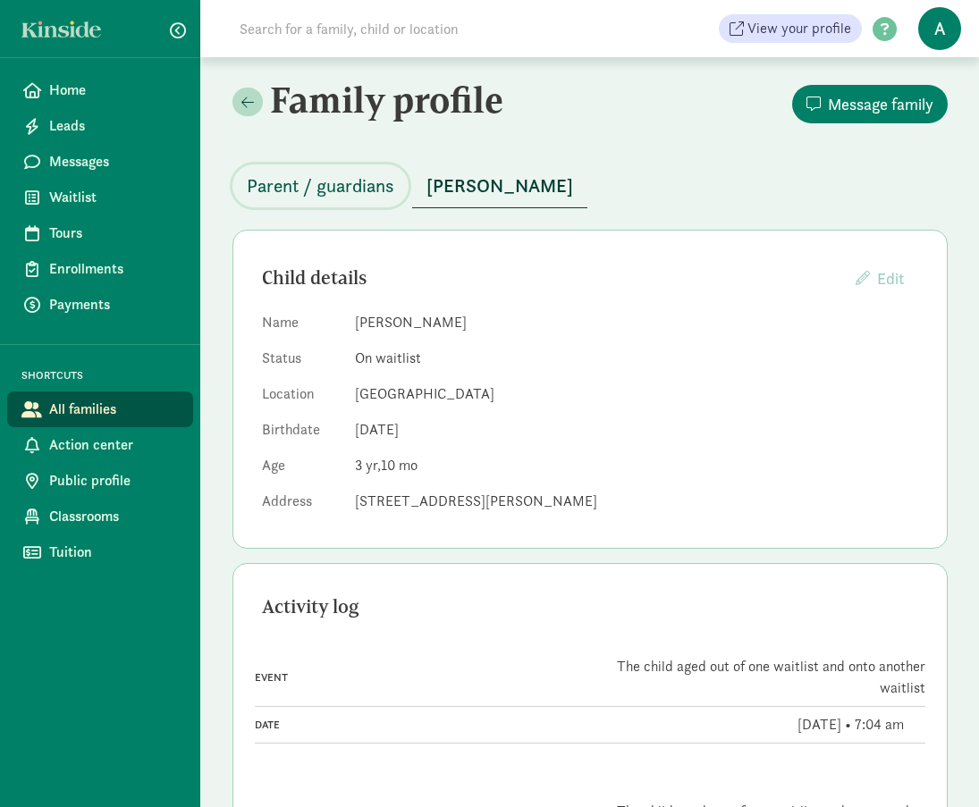
click at [338, 189] on span "Parent / guardians" at bounding box center [320, 186] width 147 height 29
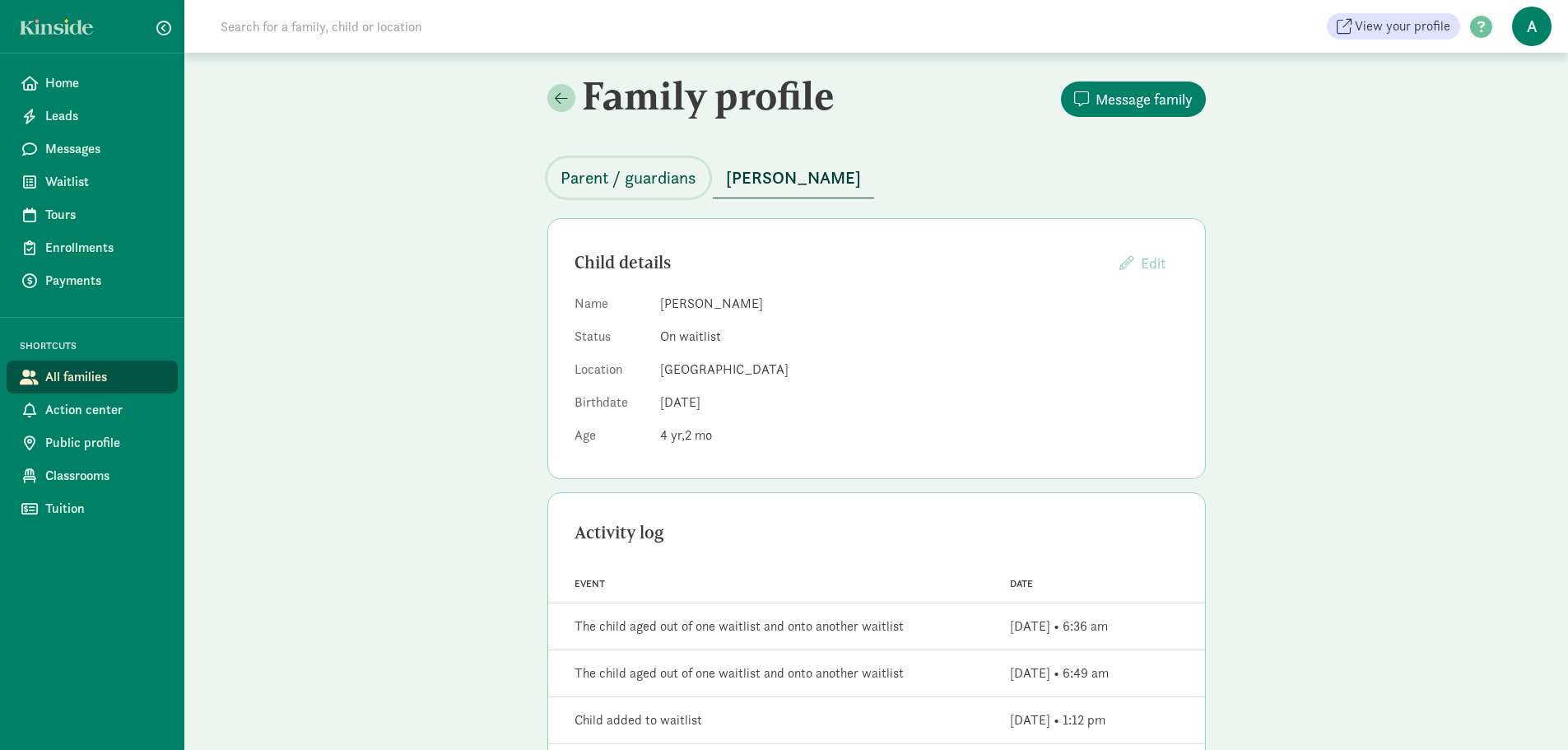
click at [631, 170] on span "Parent / guardians" at bounding box center [628, 178] width 135 height 27
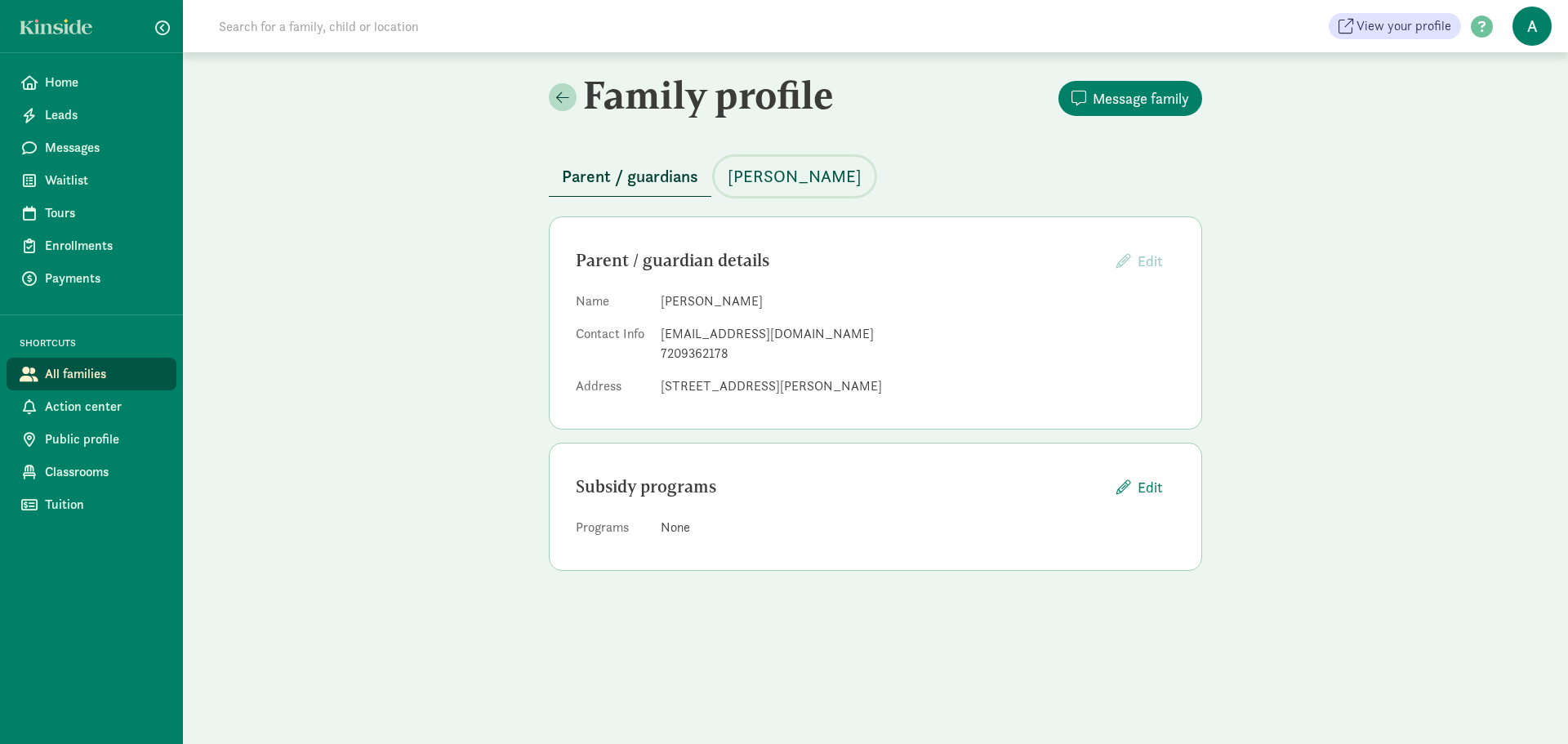
click at [758, 182] on span "Miles Simley" at bounding box center [794, 176] width 134 height 27
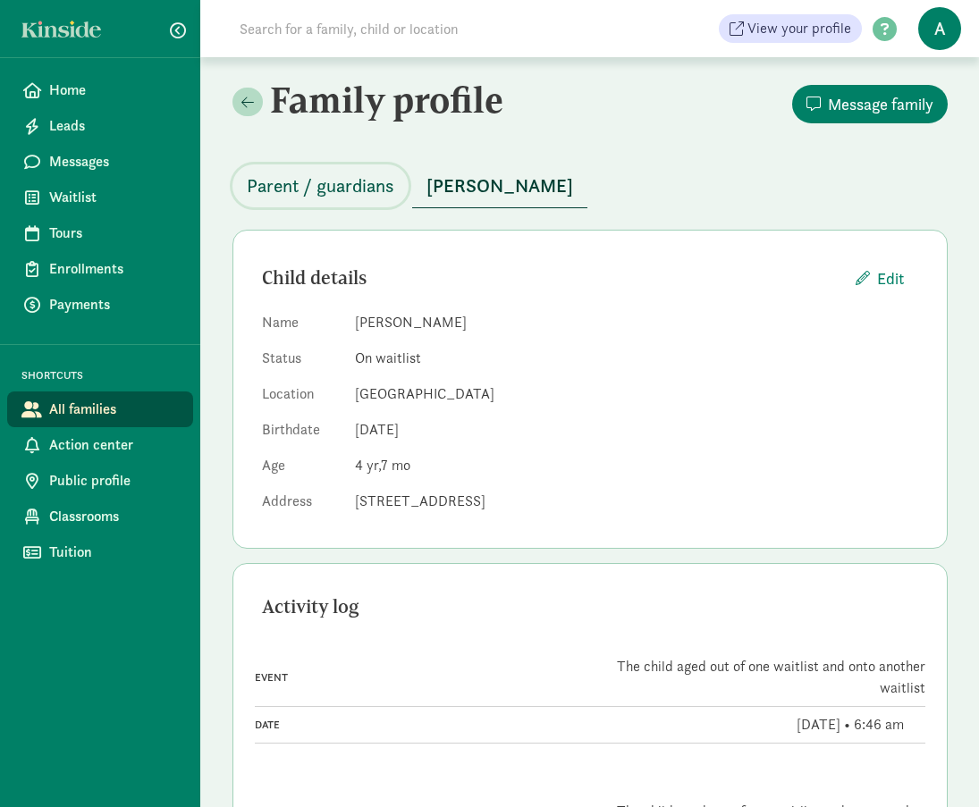
click at [358, 198] on span "Parent / guardians" at bounding box center [320, 186] width 147 height 29
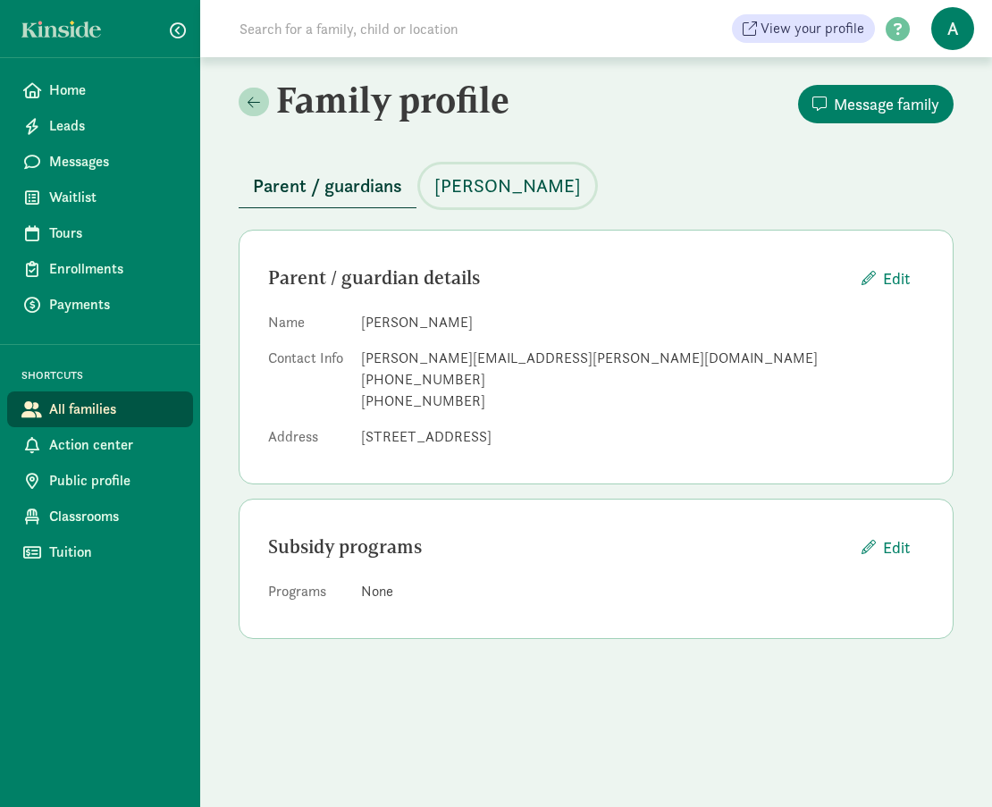
click at [494, 196] on span "[PERSON_NAME]" at bounding box center [507, 186] width 147 height 29
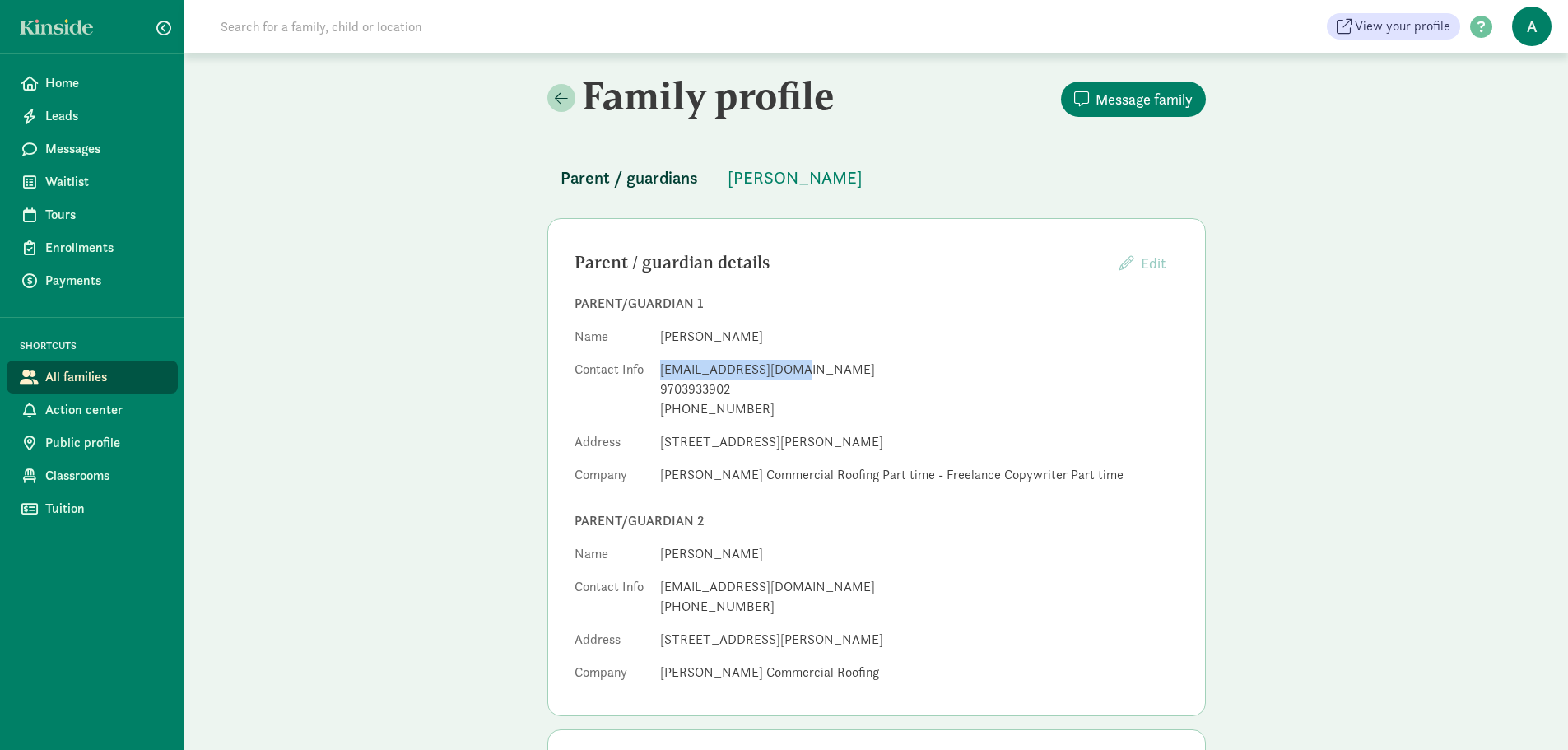
drag, startPoint x: 659, startPoint y: 366, endPoint x: 816, endPoint y: 364, distance: 157.0
click at [816, 364] on dl "Name [PERSON_NAME] Contact Info [EMAIL_ADDRESS][DOMAIN_NAME] 9703933902 [PHONE_…" at bounding box center [877, 409] width 604 height 165
copy div "[EMAIL_ADDRESS][DOMAIN_NAME]"
drag, startPoint x: 661, startPoint y: 390, endPoint x: 770, endPoint y: 393, distance: 109.0
click at [770, 393] on div "9703933902" at bounding box center [919, 389] width 519 height 19
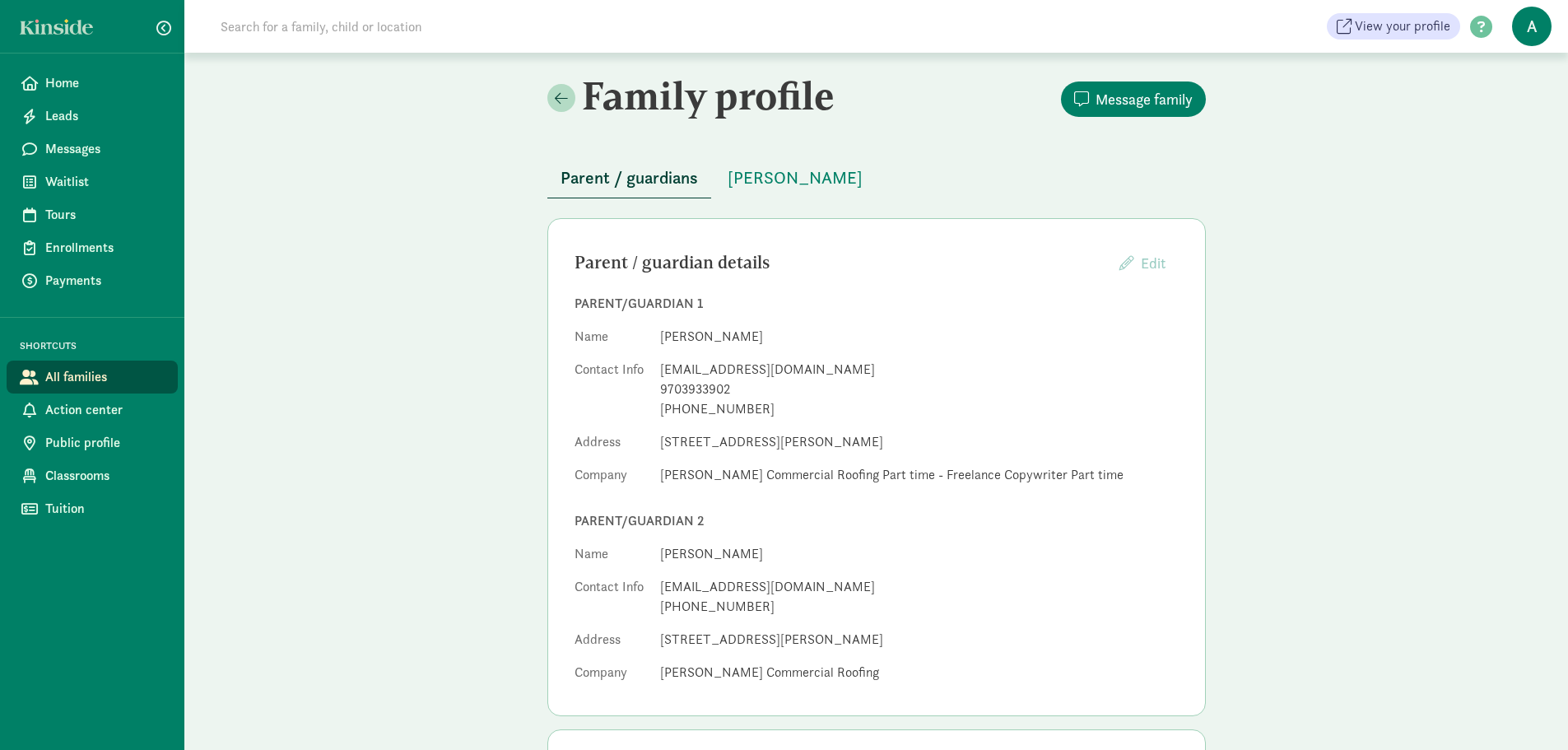
click at [780, 425] on dl "Name [PERSON_NAME] Contact Info [EMAIL_ADDRESS][DOMAIN_NAME] 9703933902 [PHONE_…" at bounding box center [877, 409] width 604 height 165
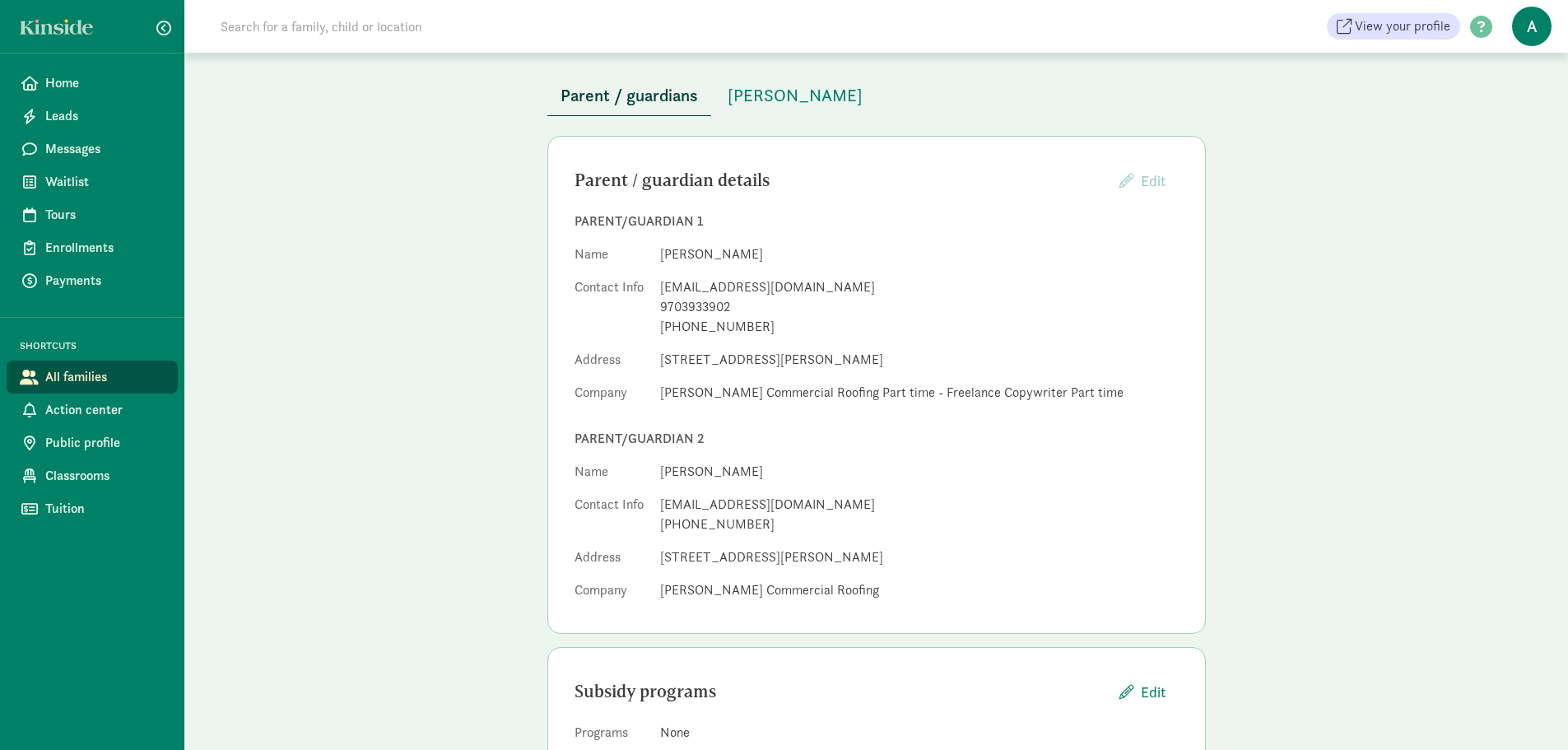
click at [751, 522] on div "[PHONE_NUMBER]" at bounding box center [919, 524] width 519 height 19
drag, startPoint x: 661, startPoint y: 503, endPoint x: 792, endPoint y: 499, distance: 131.1
click at [792, 499] on div "tomagclark@gmail.com" at bounding box center [919, 504] width 519 height 19
copy div "tomagclark@gmail.com"
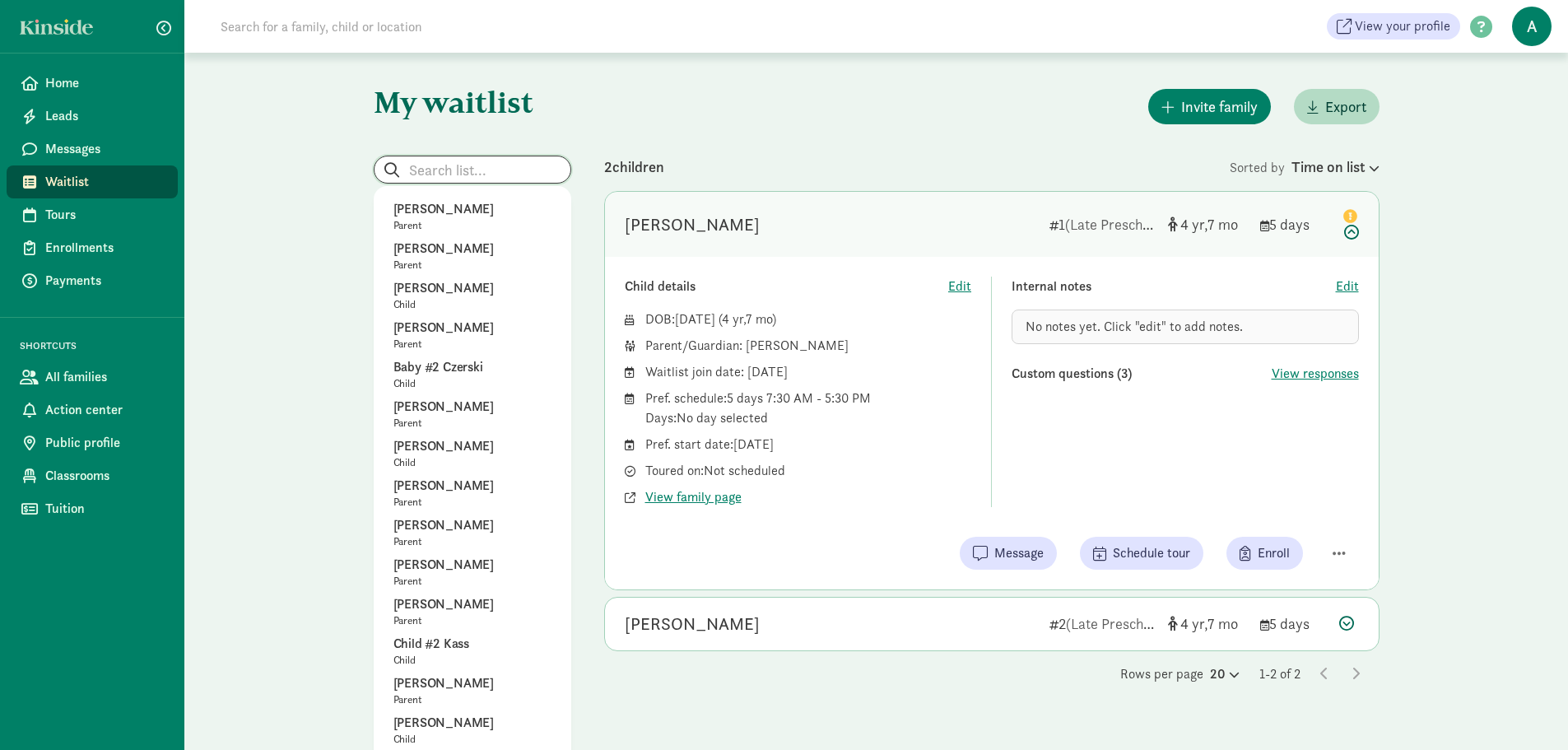
click at [502, 174] on input "search" at bounding box center [473, 170] width 196 height 27
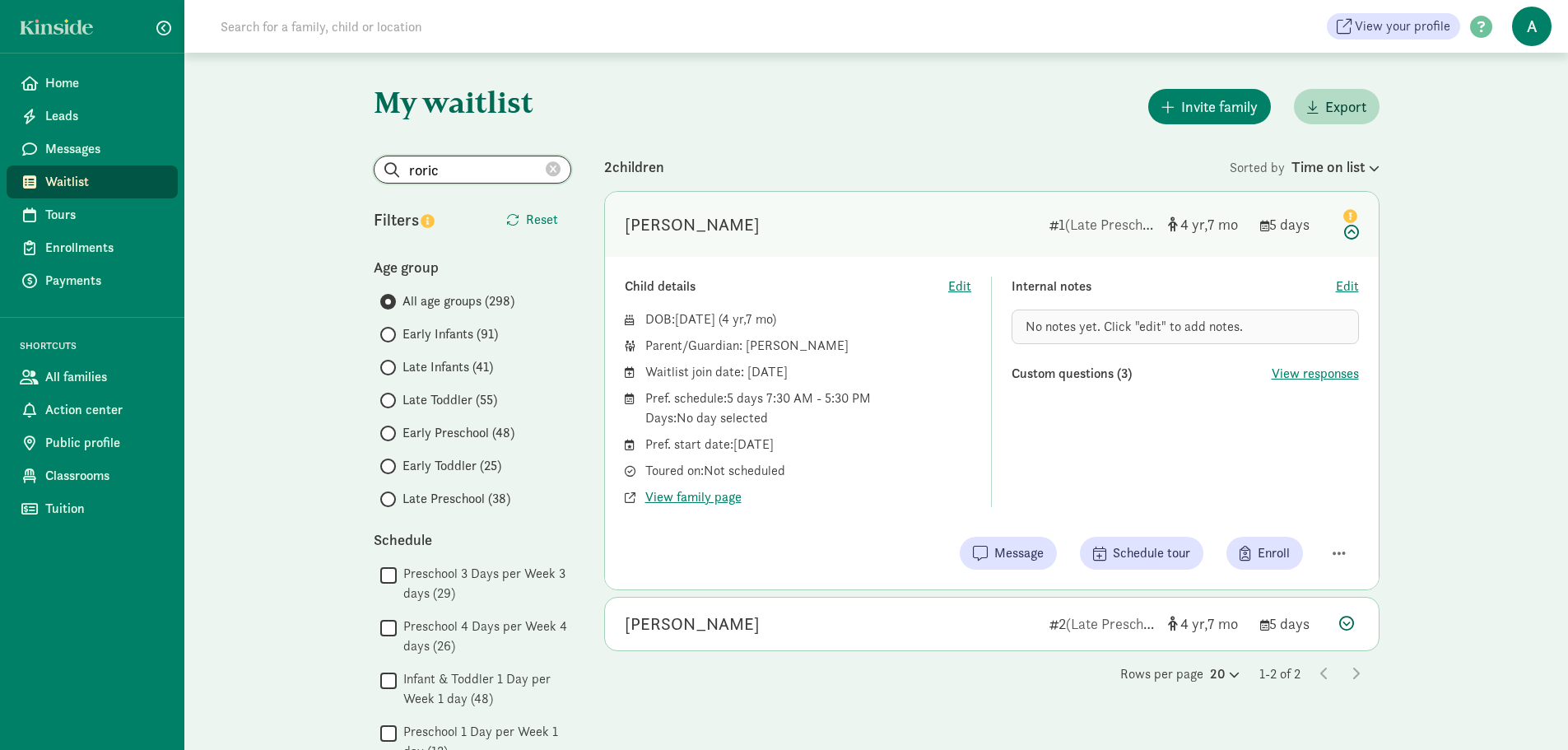
type input "roric"
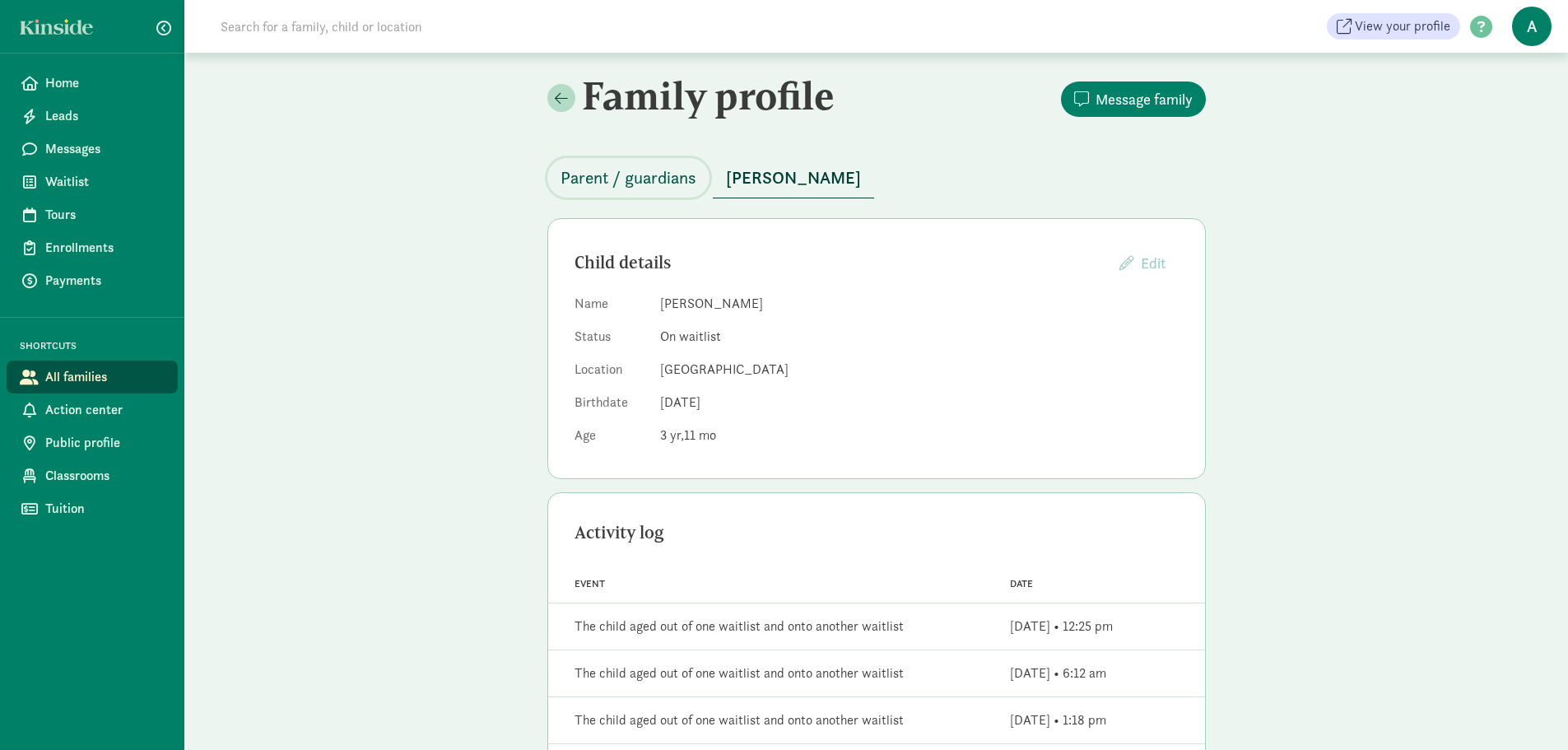
click at [636, 182] on span "Parent / guardians" at bounding box center [628, 178] width 135 height 27
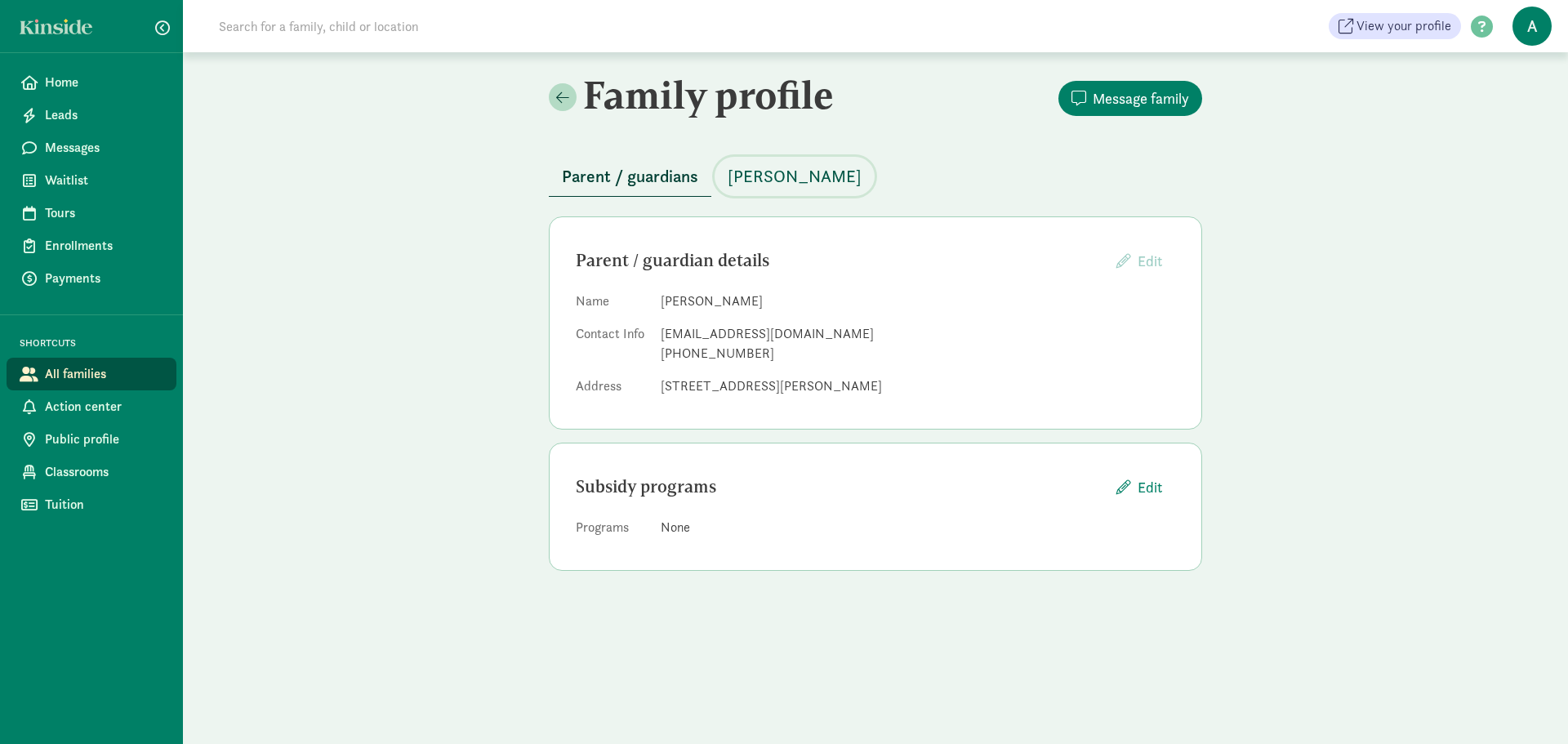
click at [774, 179] on span "[PERSON_NAME]" at bounding box center [794, 176] width 134 height 27
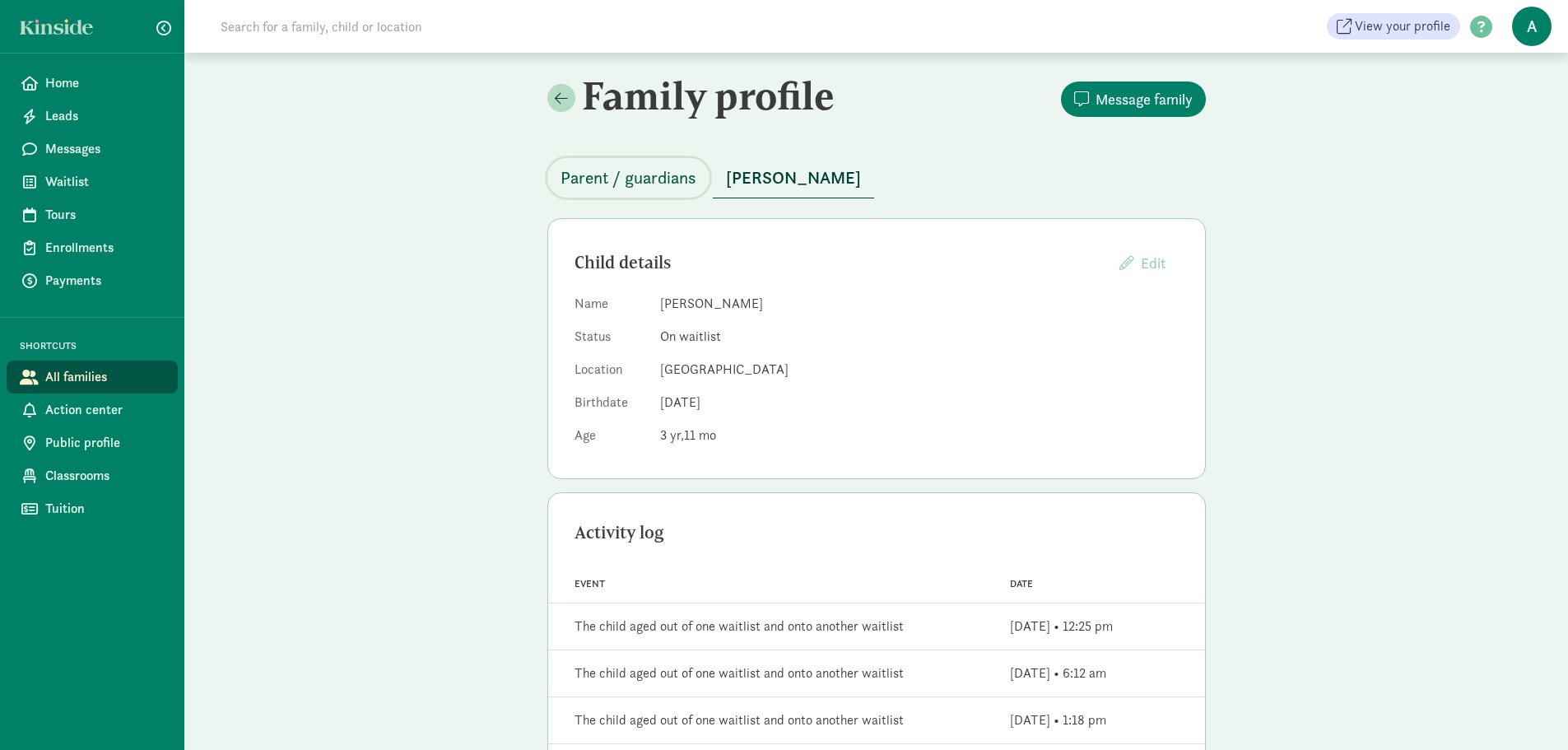
click at [668, 183] on span "Parent / guardians" at bounding box center [628, 178] width 135 height 27
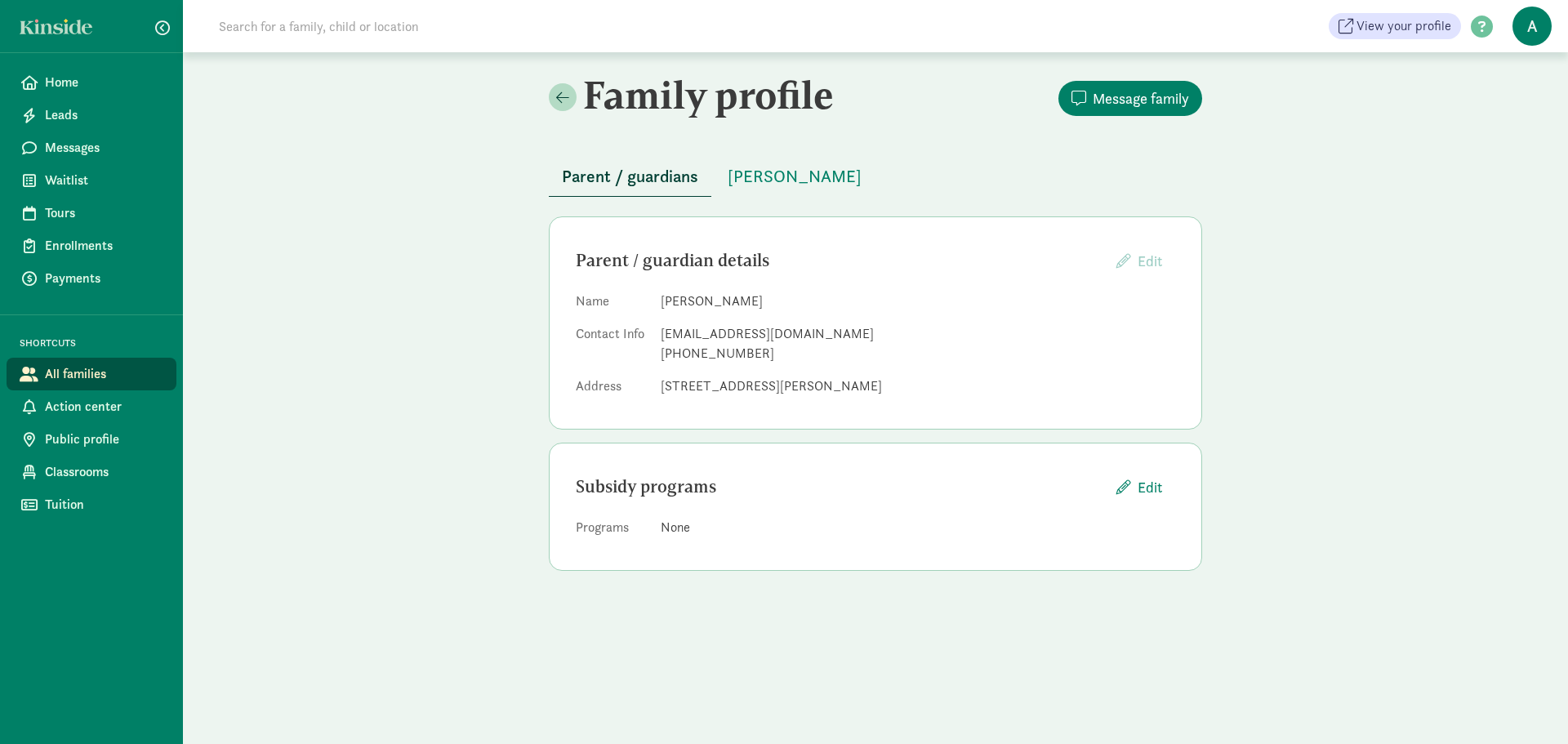
click at [690, 355] on div "[PHONE_NUMBER]" at bounding box center [917, 353] width 514 height 19
click at [694, 348] on div "[PHONE_NUMBER]" at bounding box center [917, 353] width 514 height 19
click at [699, 356] on div "[PHONE_NUMBER]" at bounding box center [917, 353] width 514 height 19
click at [702, 356] on div "[PHONE_NUMBER]" at bounding box center [917, 353] width 514 height 19
drag, startPoint x: 659, startPoint y: 331, endPoint x: 821, endPoint y: 333, distance: 162.0
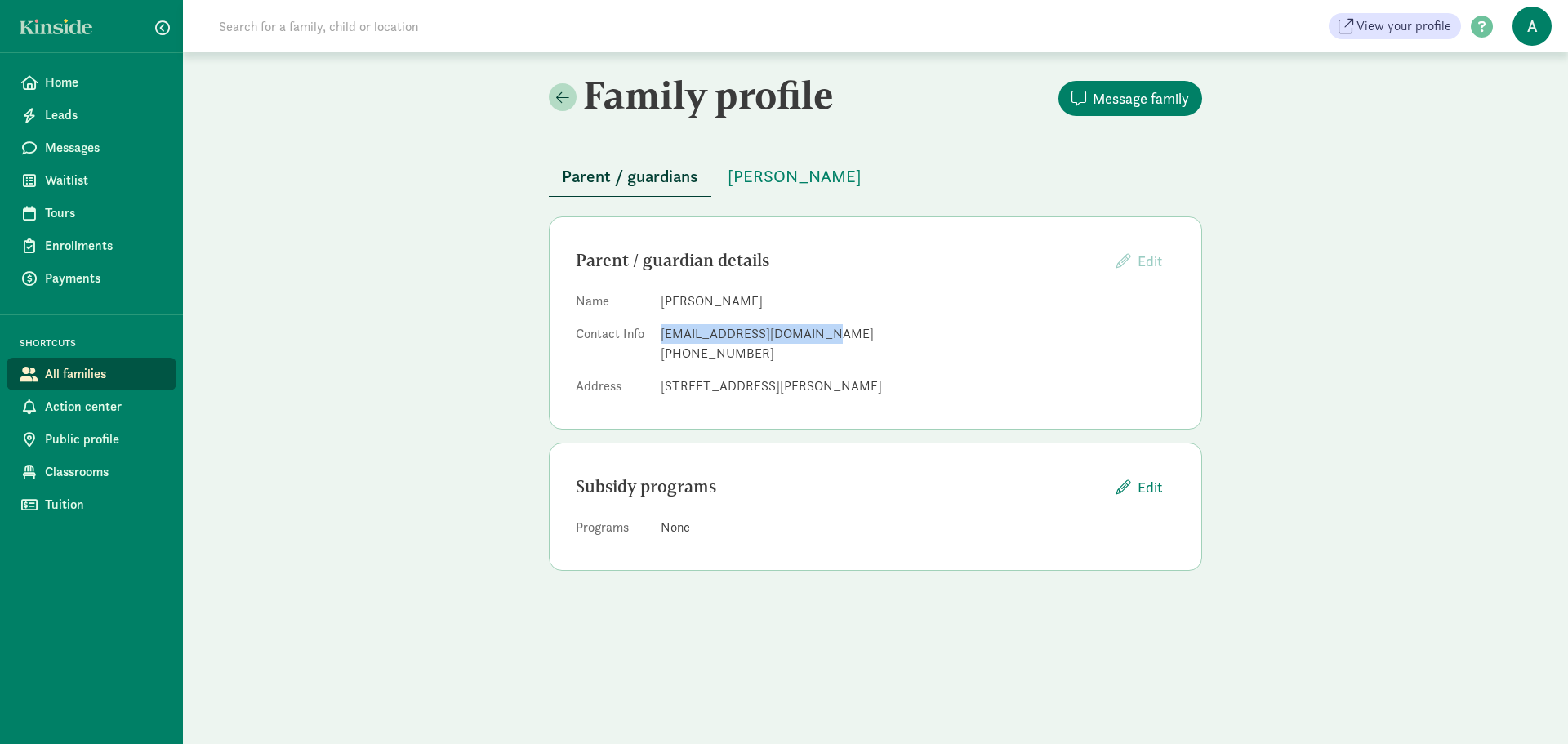
click at [821, 333] on dl "Name [PERSON_NAME] Contact Info [EMAIL_ADDRESS][DOMAIN_NAME] [PHONE_NUMBER] Add…" at bounding box center [875, 347] width 599 height 112
copy div "[EMAIL_ADDRESS][DOMAIN_NAME]"
